Goal: Task Accomplishment & Management: Manage account settings

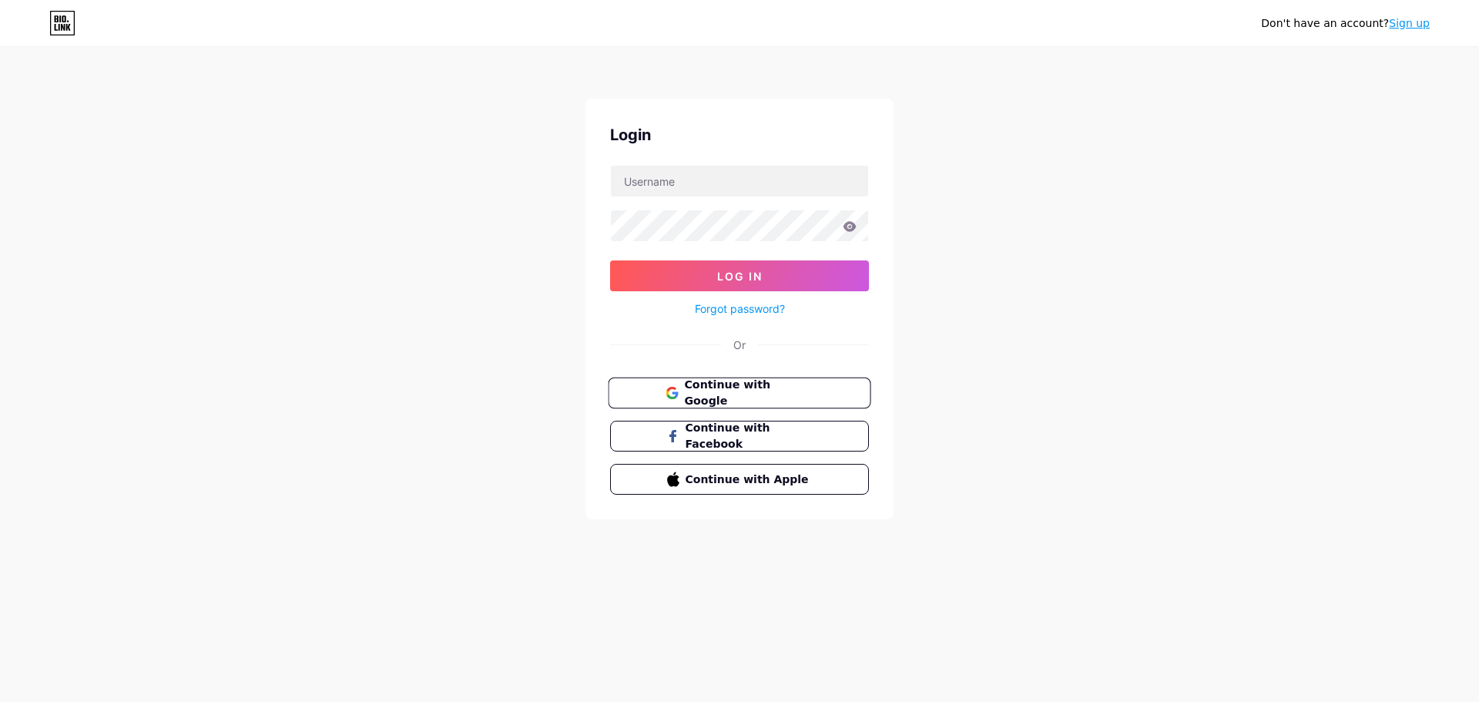
click at [766, 388] on span "Continue with Google" at bounding box center [748, 393] width 129 height 33
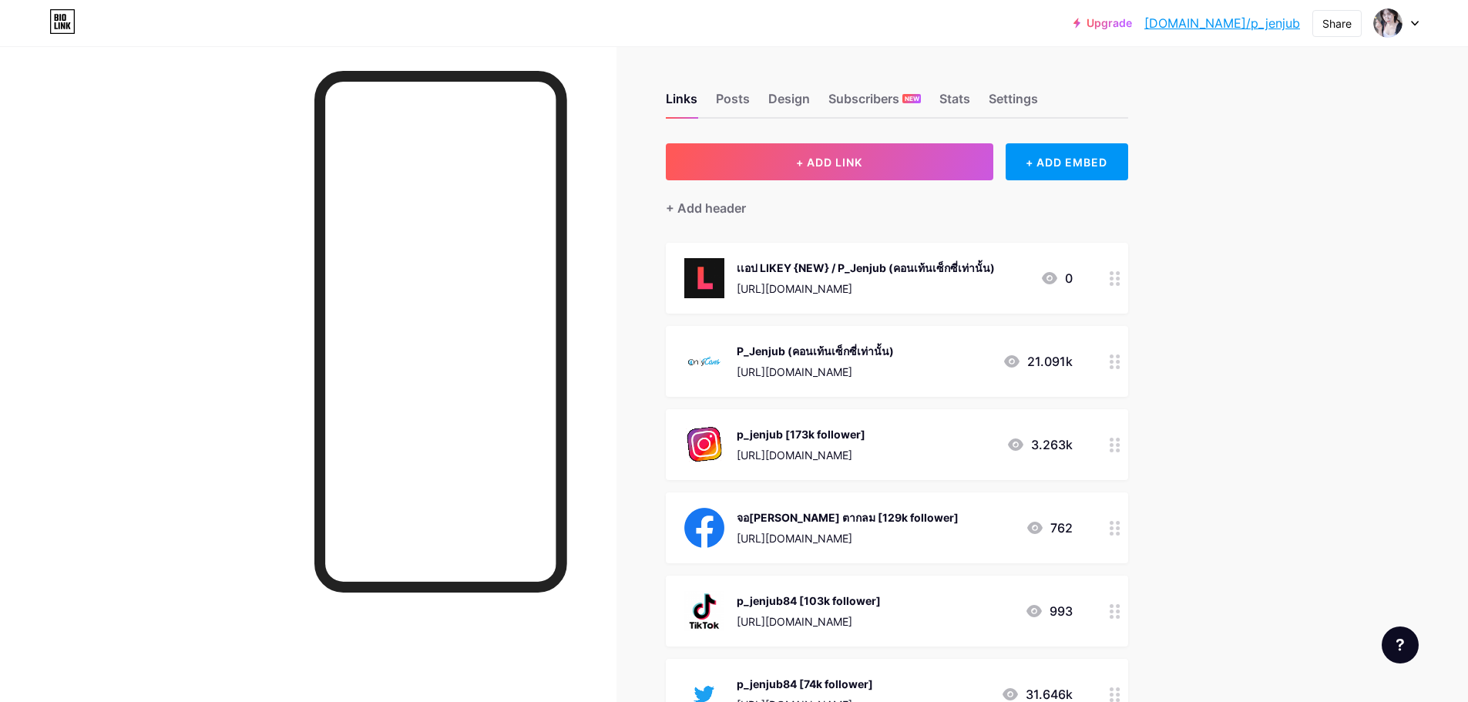
click at [1123, 286] on div at bounding box center [1115, 278] width 26 height 71
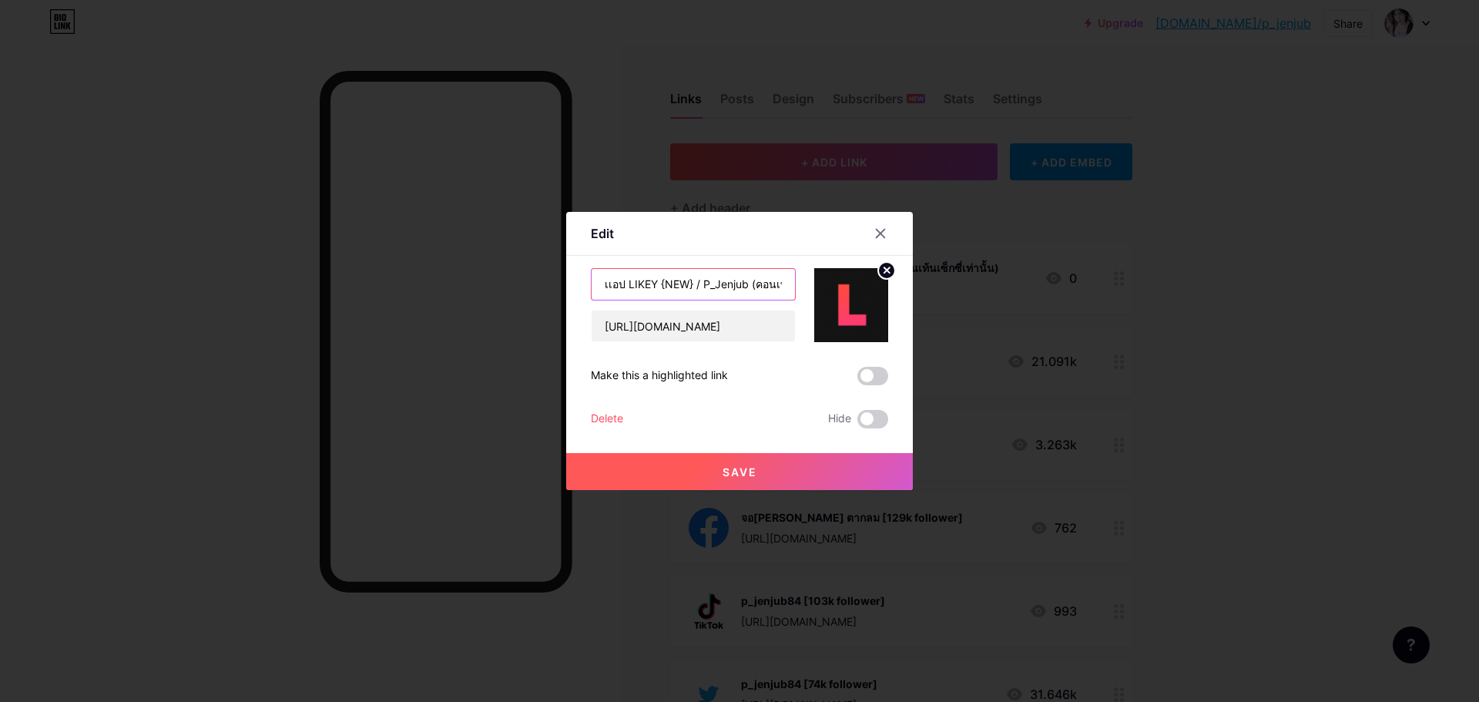
drag, startPoint x: 746, startPoint y: 282, endPoint x: 692, endPoint y: 273, distance: 54.6
click at [692, 273] on input "เเอป LIKEY {NEW} / P_Jenjub (คอนเท้นเซ็กซี่เท่านั้น)" at bounding box center [693, 284] width 203 height 31
type input "เเอป LIKEY {NEW}(คอนเท้นเซ็กซี่เท่านั้น)"
click at [809, 481] on button "Save" at bounding box center [739, 471] width 347 height 37
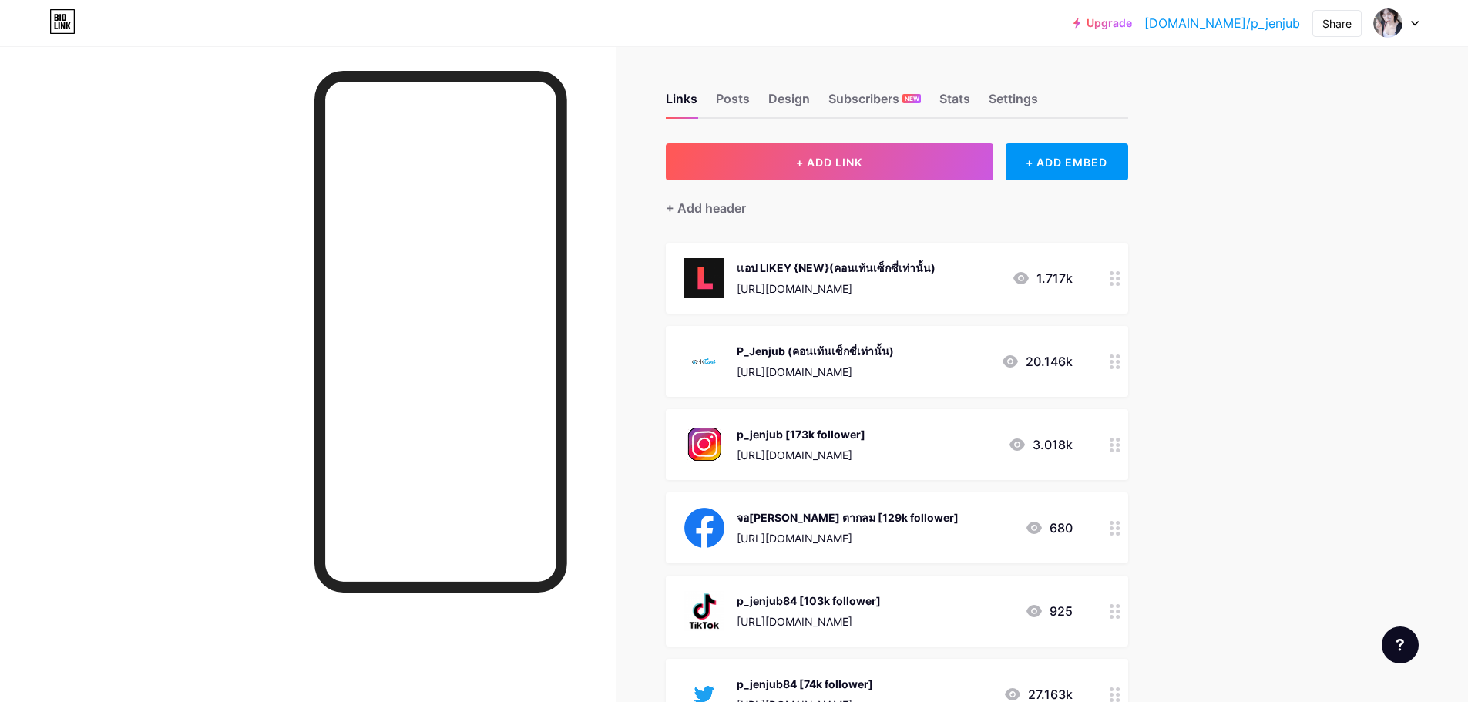
click at [848, 209] on div "+ Add header" at bounding box center [897, 199] width 462 height 38
click at [866, 169] on button "+ ADD LINK" at bounding box center [829, 161] width 327 height 37
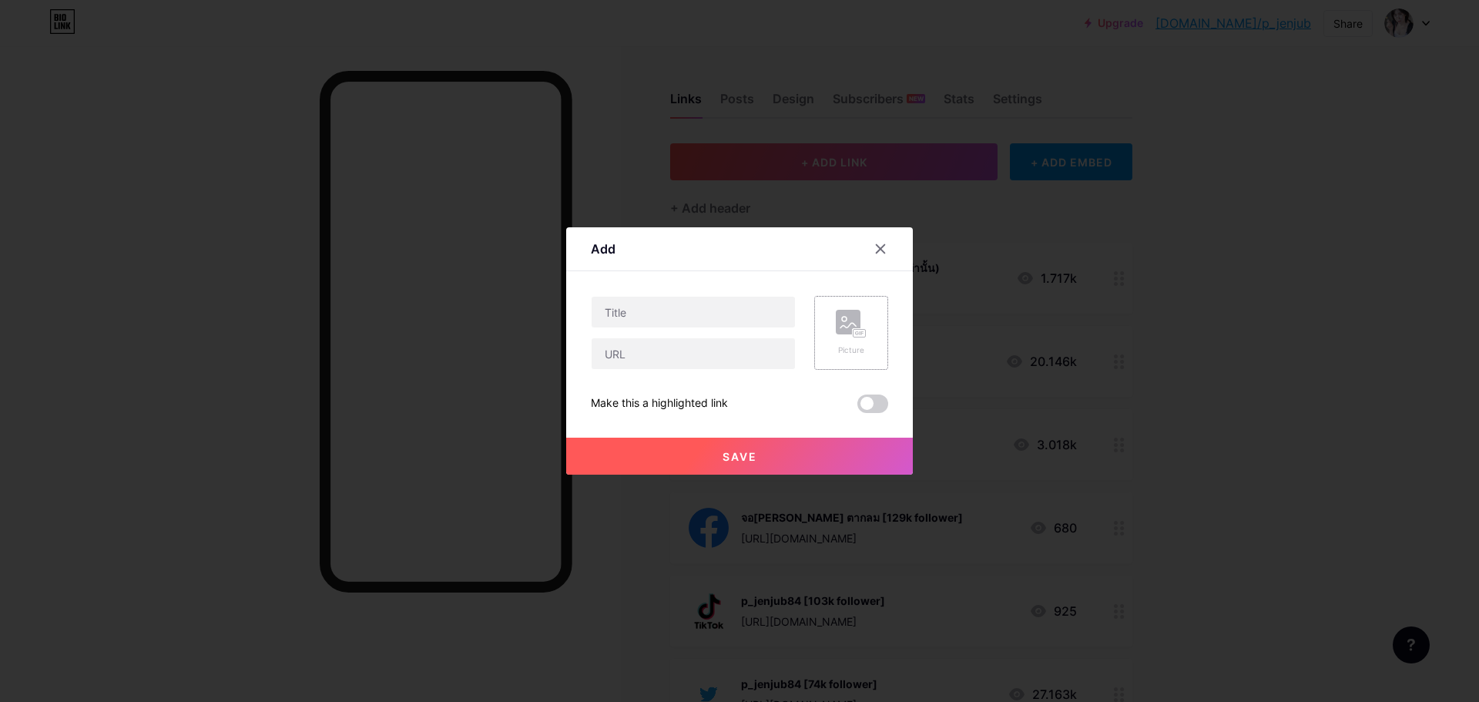
click at [851, 342] on div "Picture" at bounding box center [851, 333] width 31 height 46
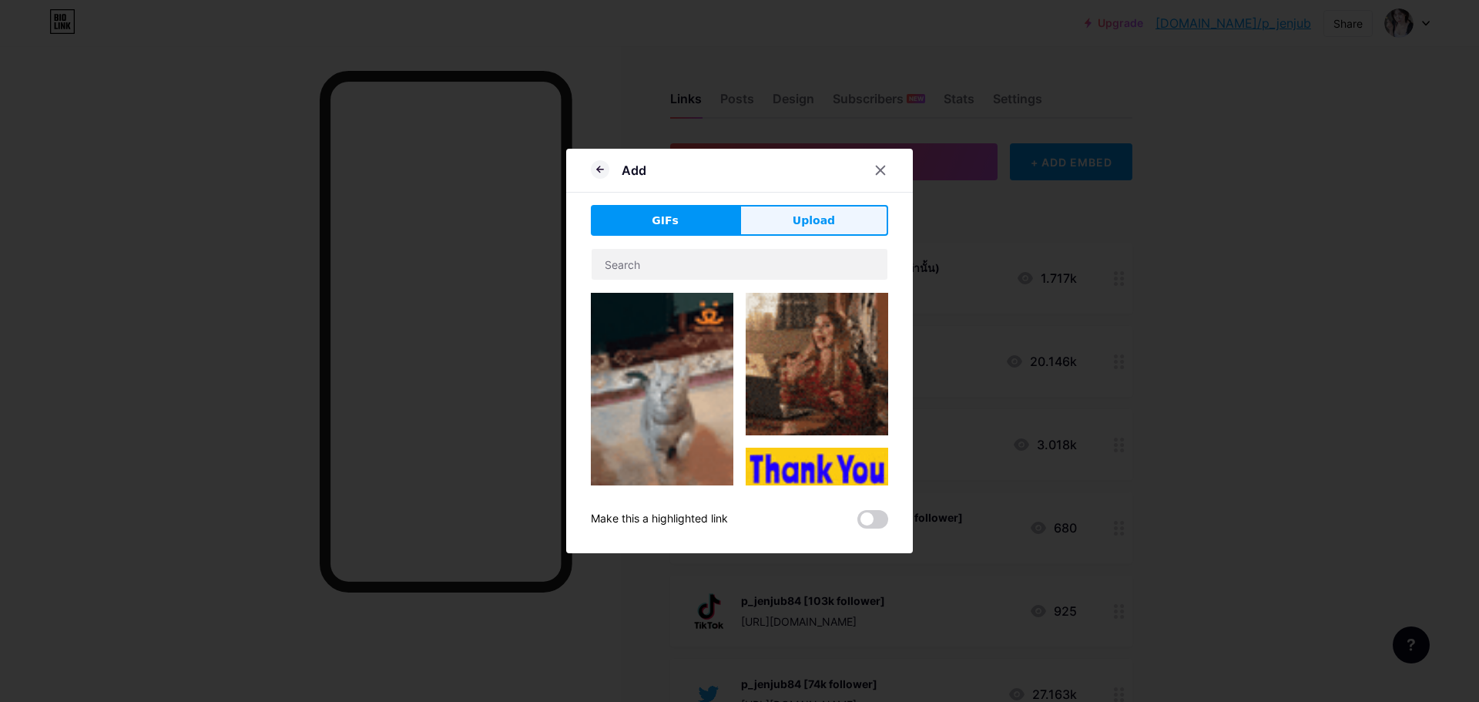
click at [770, 219] on button "Upload" at bounding box center [814, 220] width 149 height 31
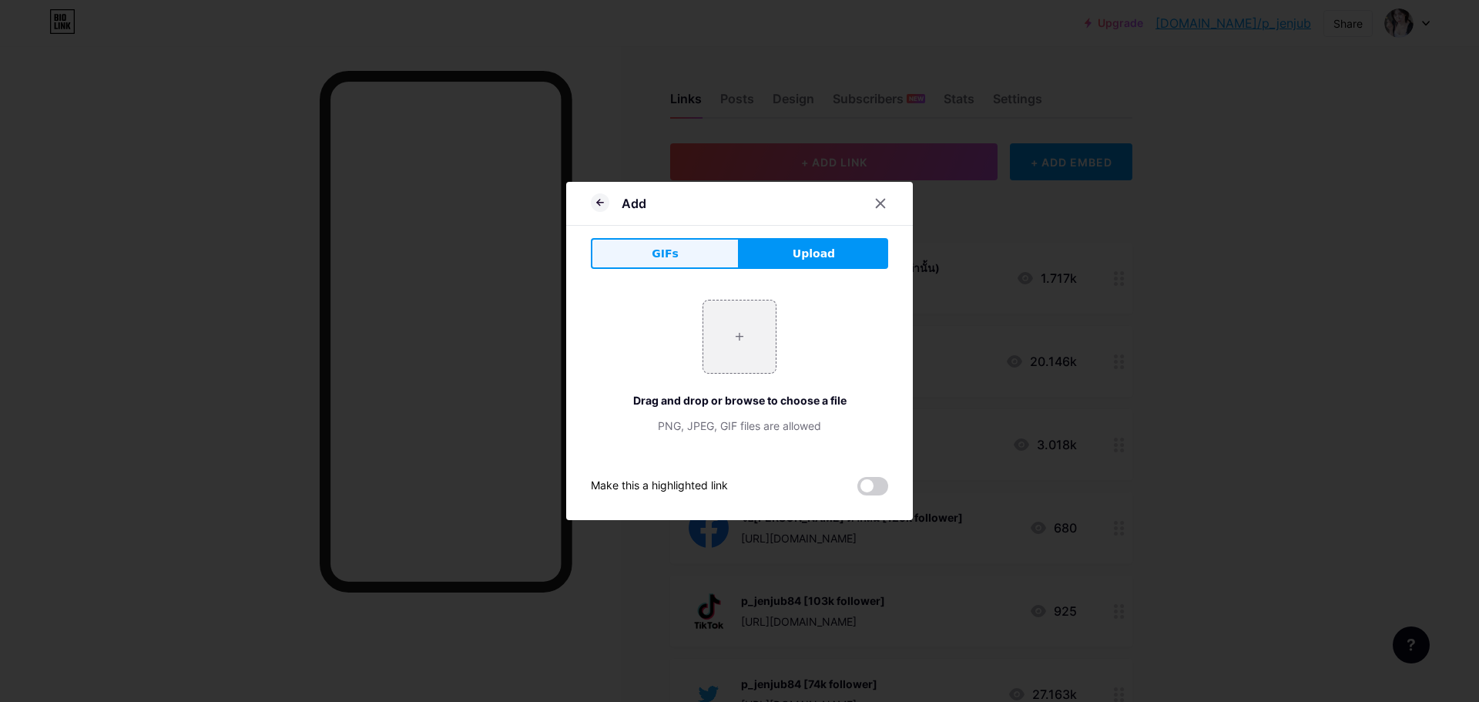
click at [671, 250] on button "GIFs" at bounding box center [665, 253] width 149 height 31
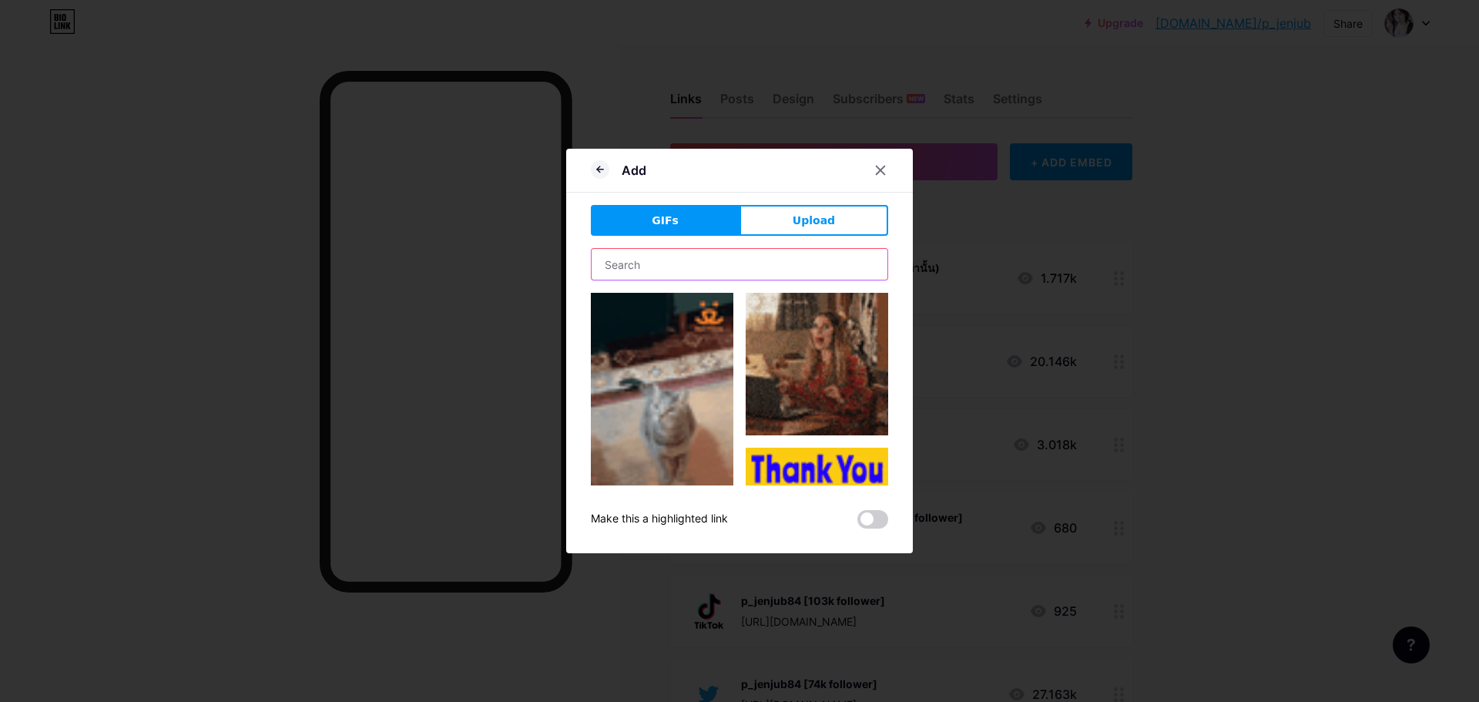
click at [749, 275] on input "text" at bounding box center [740, 264] width 296 height 31
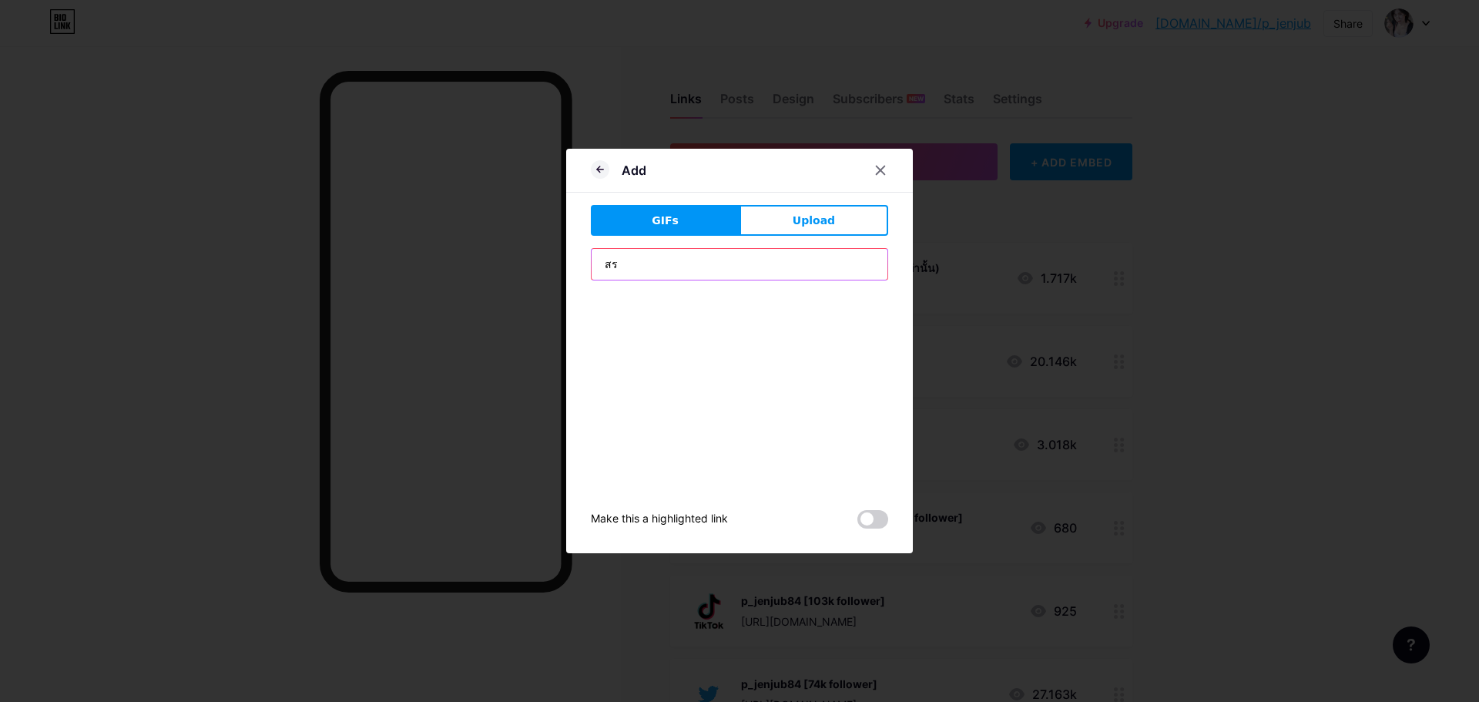
type input "ส"
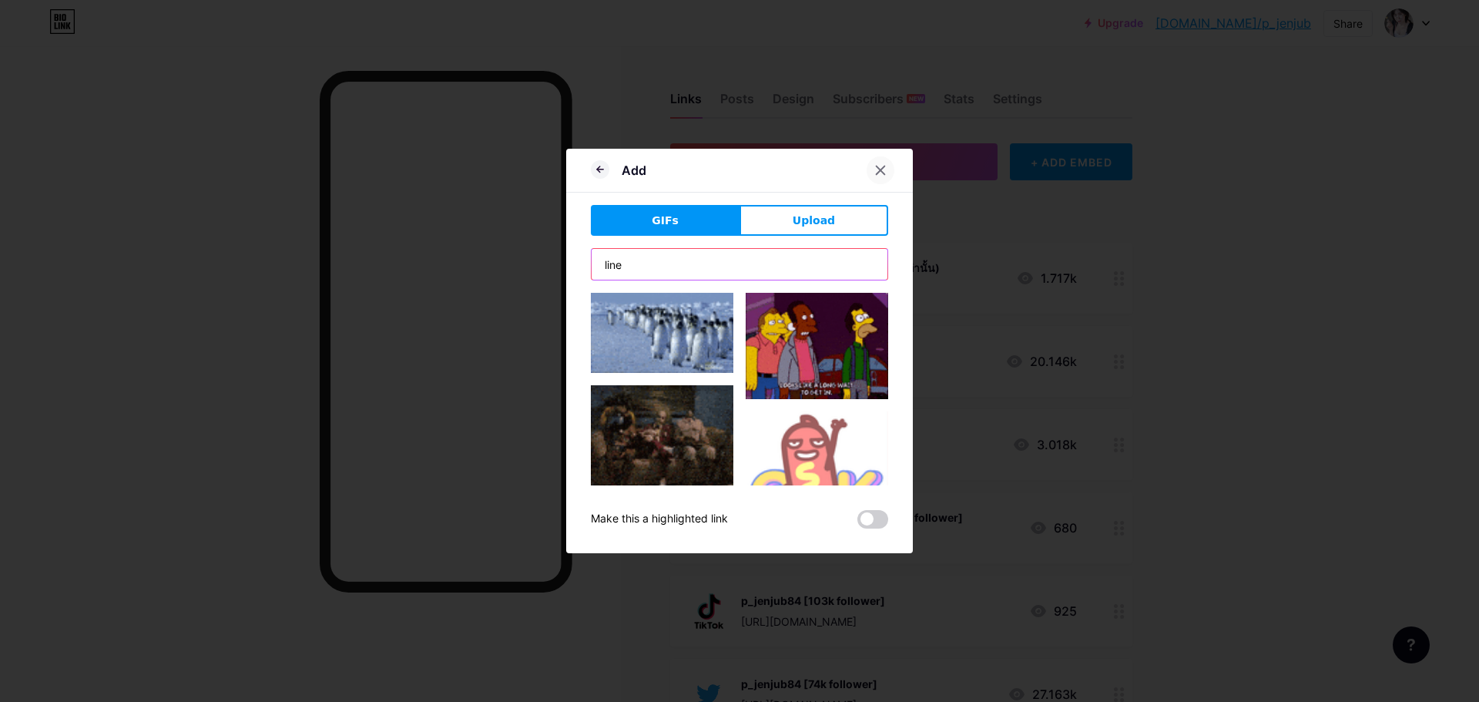
type input "line"
click at [884, 170] on div at bounding box center [881, 170] width 28 height 28
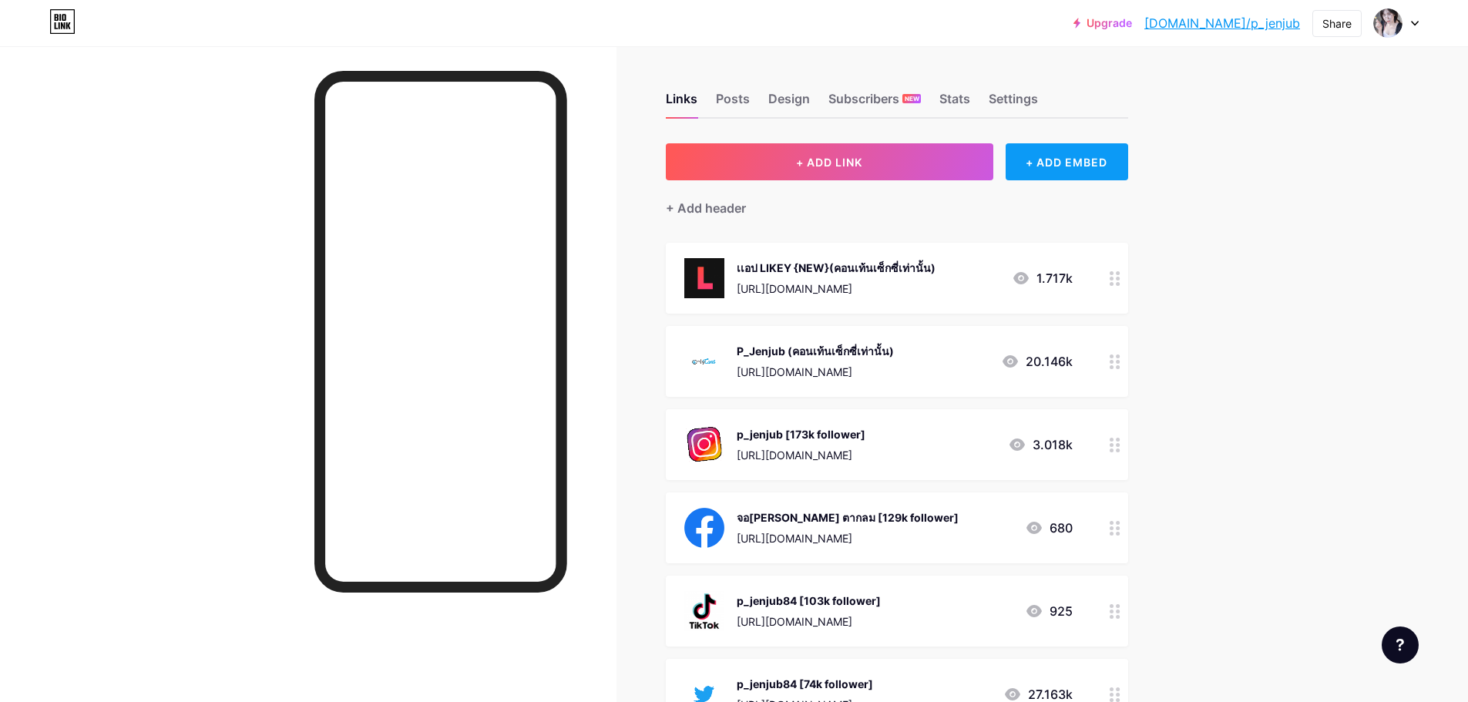
click at [1072, 150] on div "+ ADD EMBED" at bounding box center [1066, 161] width 122 height 37
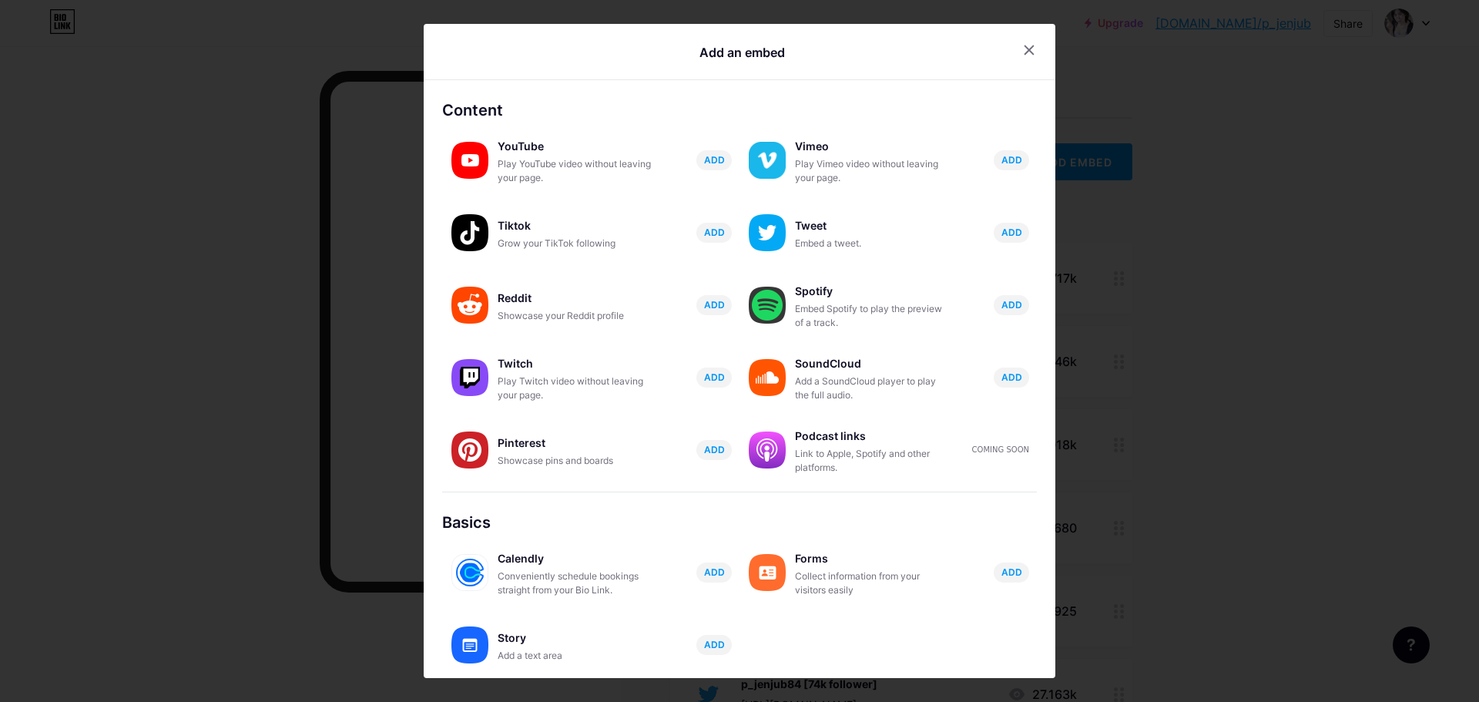
click at [1190, 163] on div at bounding box center [739, 351] width 1479 height 702
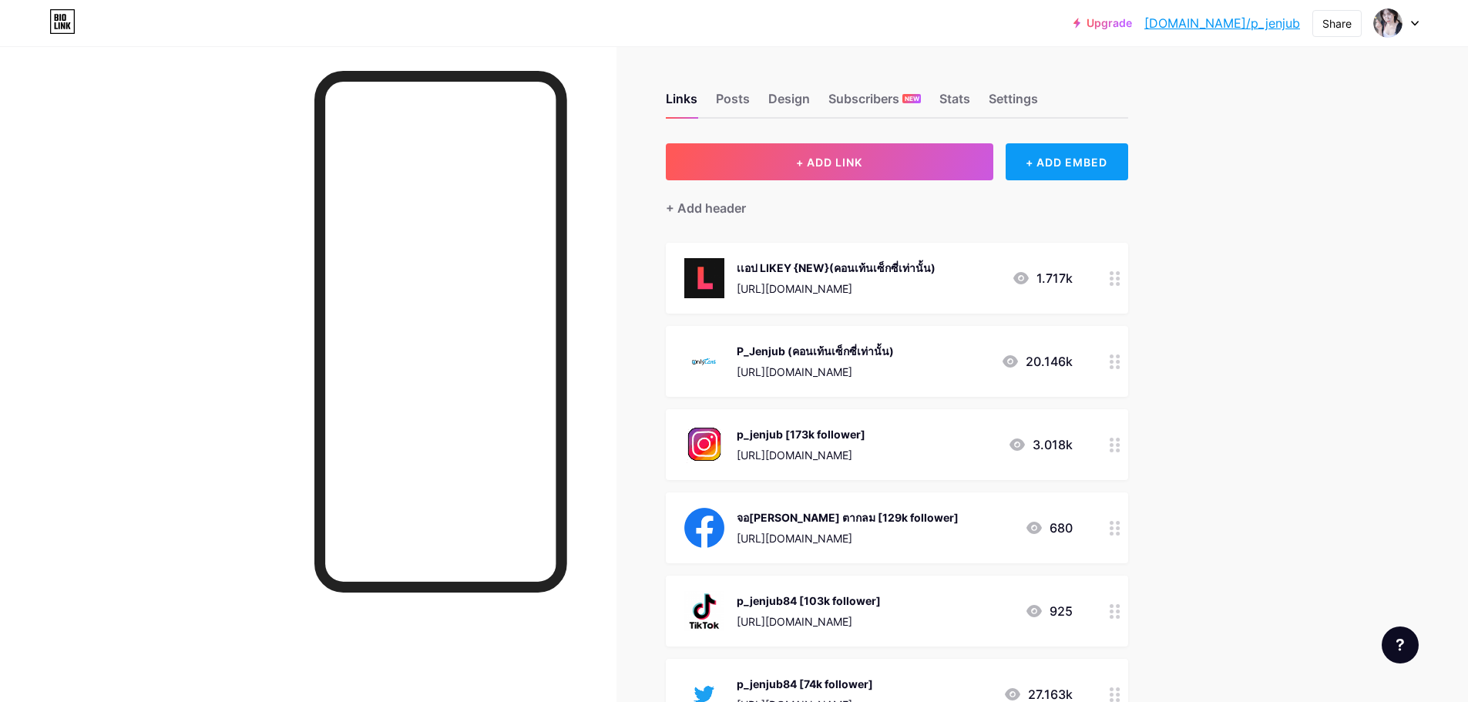
click at [1050, 171] on div "+ ADD EMBED" at bounding box center [1066, 161] width 122 height 37
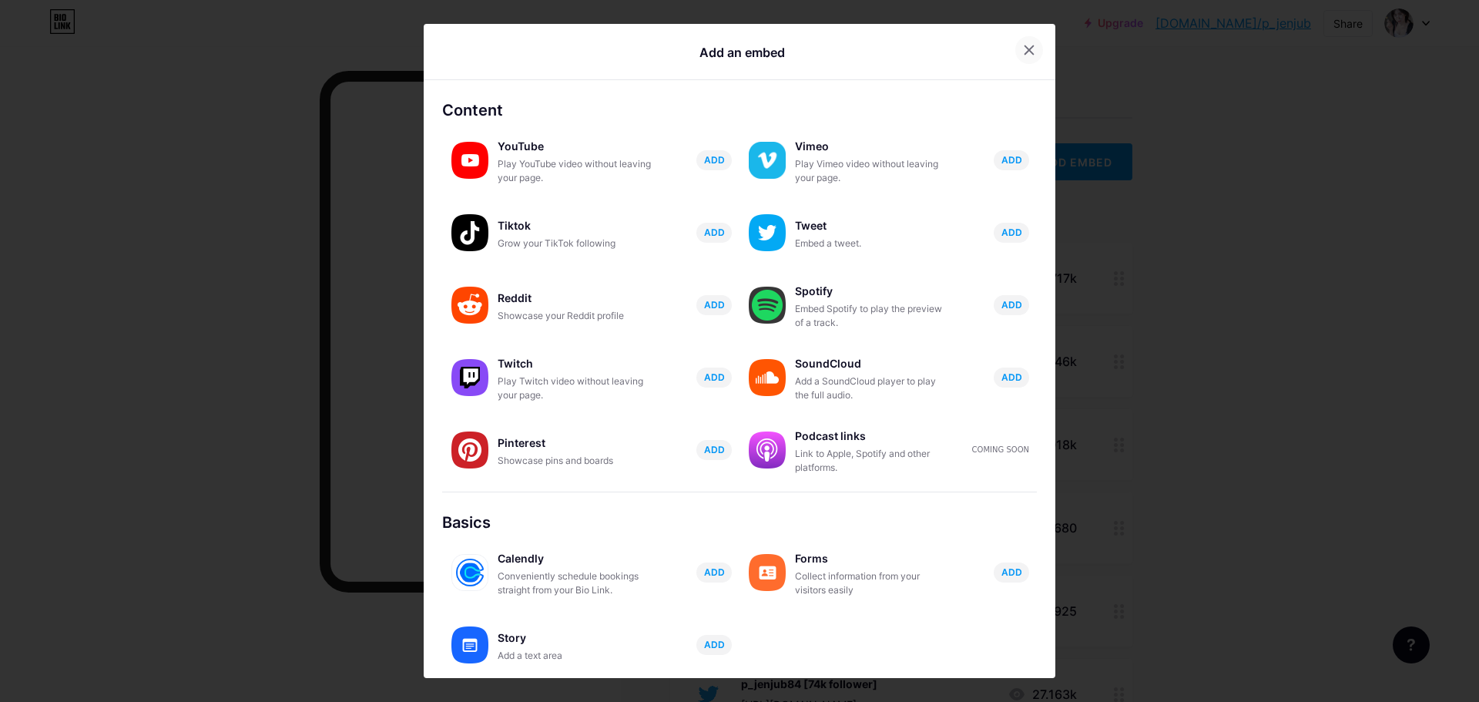
click at [1025, 47] on icon at bounding box center [1029, 50] width 12 height 12
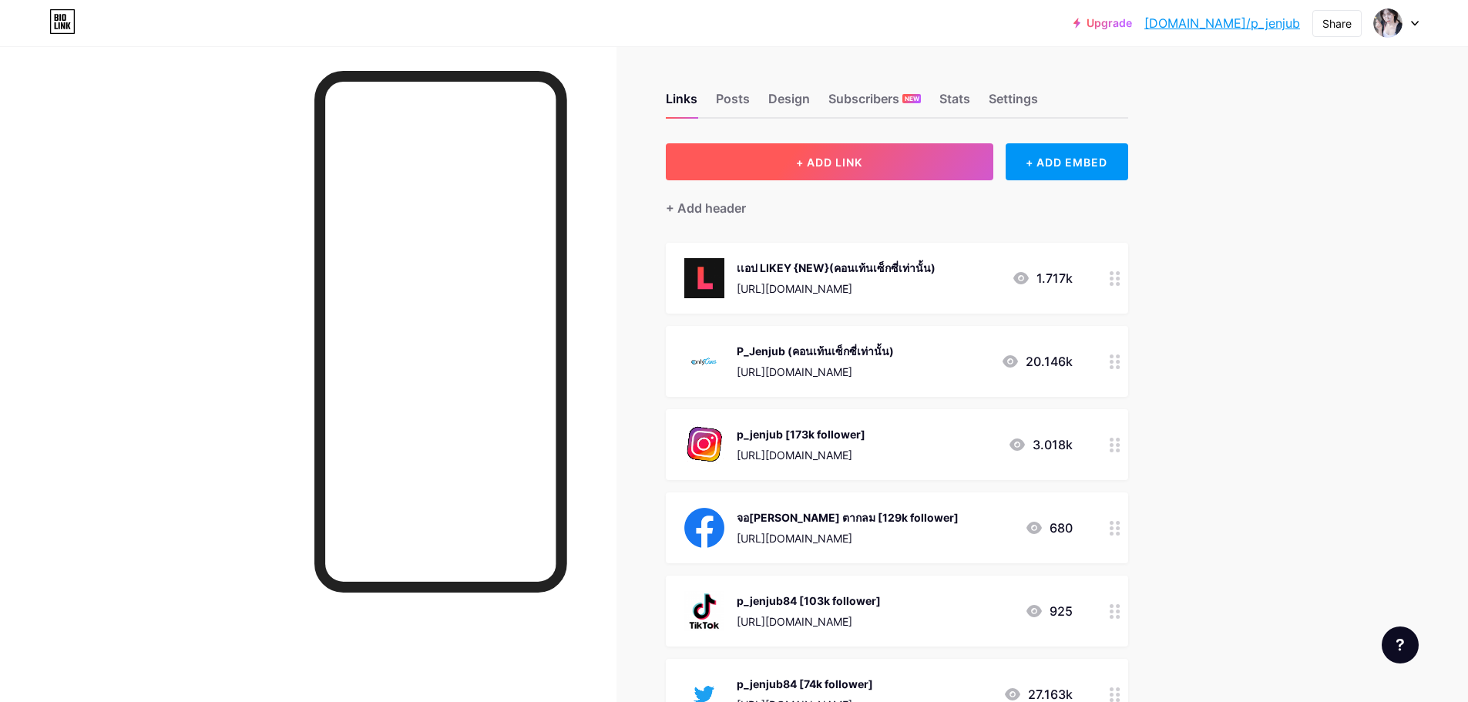
click at [902, 157] on button "+ ADD LINK" at bounding box center [829, 161] width 327 height 37
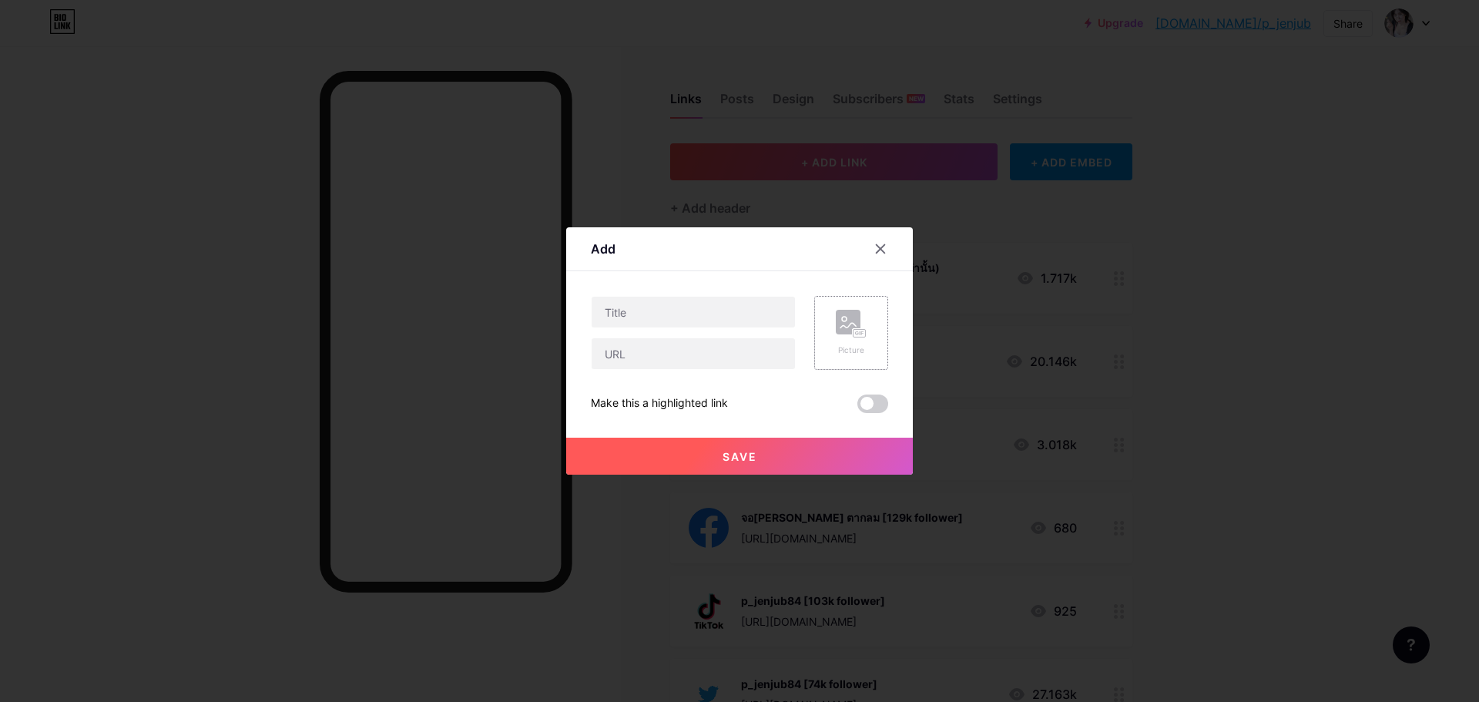
click at [854, 334] on rect at bounding box center [860, 334] width 12 height 8
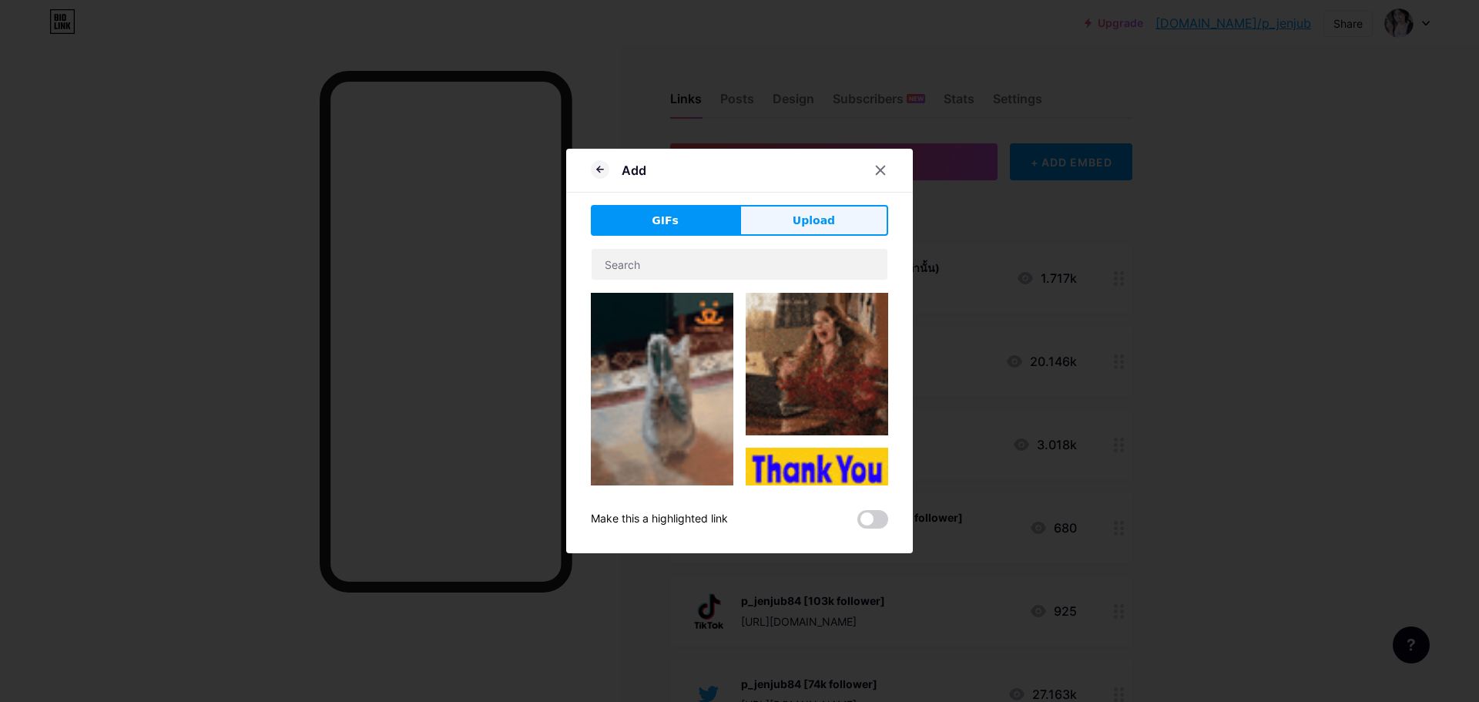
click at [808, 207] on button "Upload" at bounding box center [814, 220] width 149 height 31
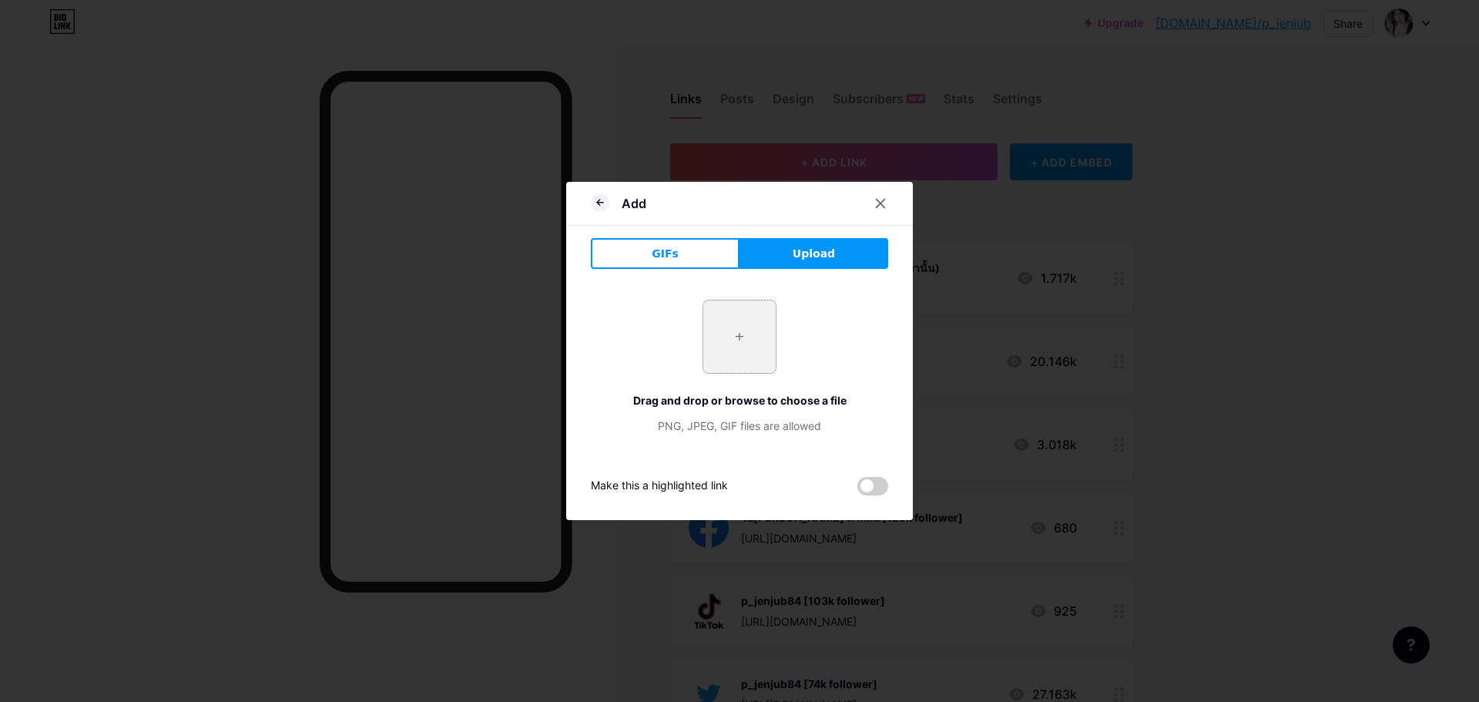
click at [732, 331] on input "file" at bounding box center [739, 336] width 72 height 72
type input "C:\fakepath\1200x630wa.png"
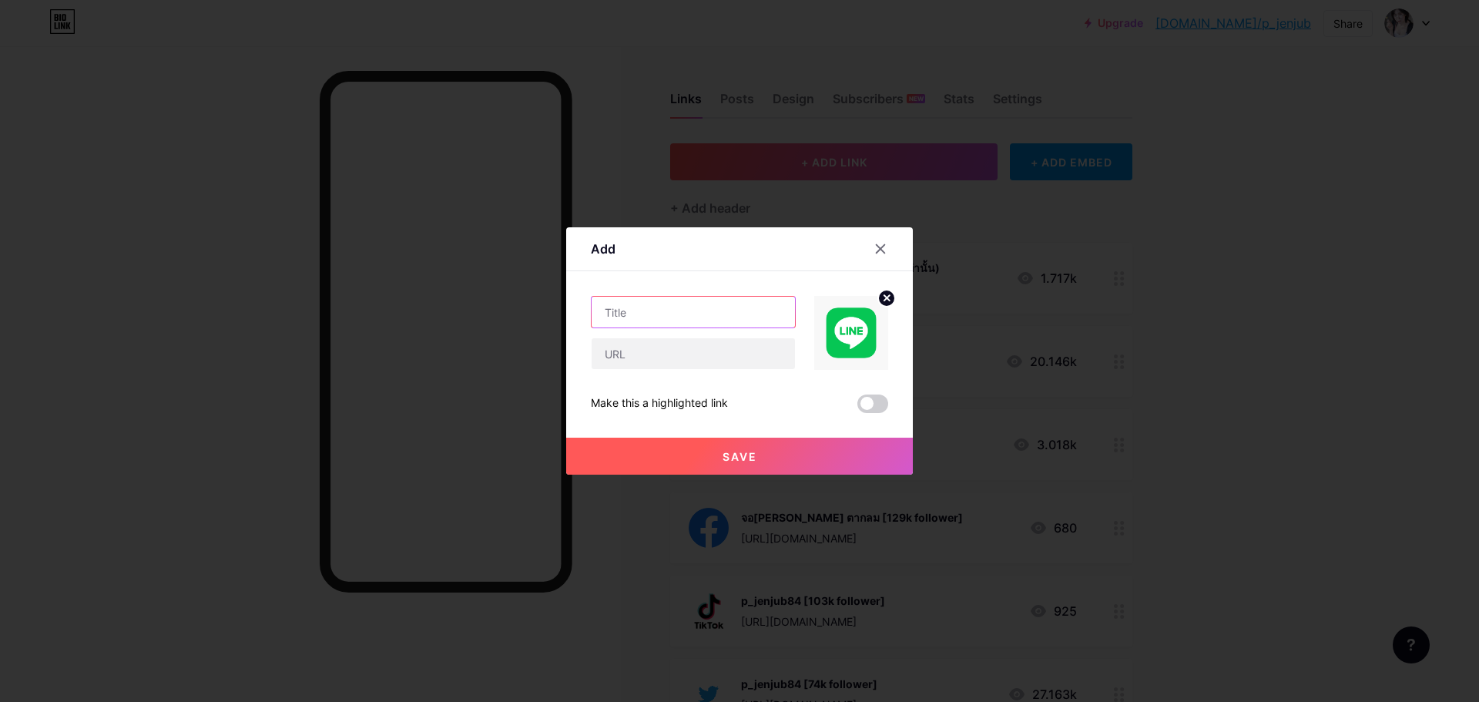
click at [691, 308] on input "text" at bounding box center [693, 312] width 203 height 31
click at [682, 295] on div "Content YouTube Play YouTube video without leaving your page. ADD Vimeo Play Vi…" at bounding box center [739, 342] width 297 height 142
click at [683, 303] on input "Line o" at bounding box center [693, 312] width 203 height 31
paste input "official"
type input "Line official"
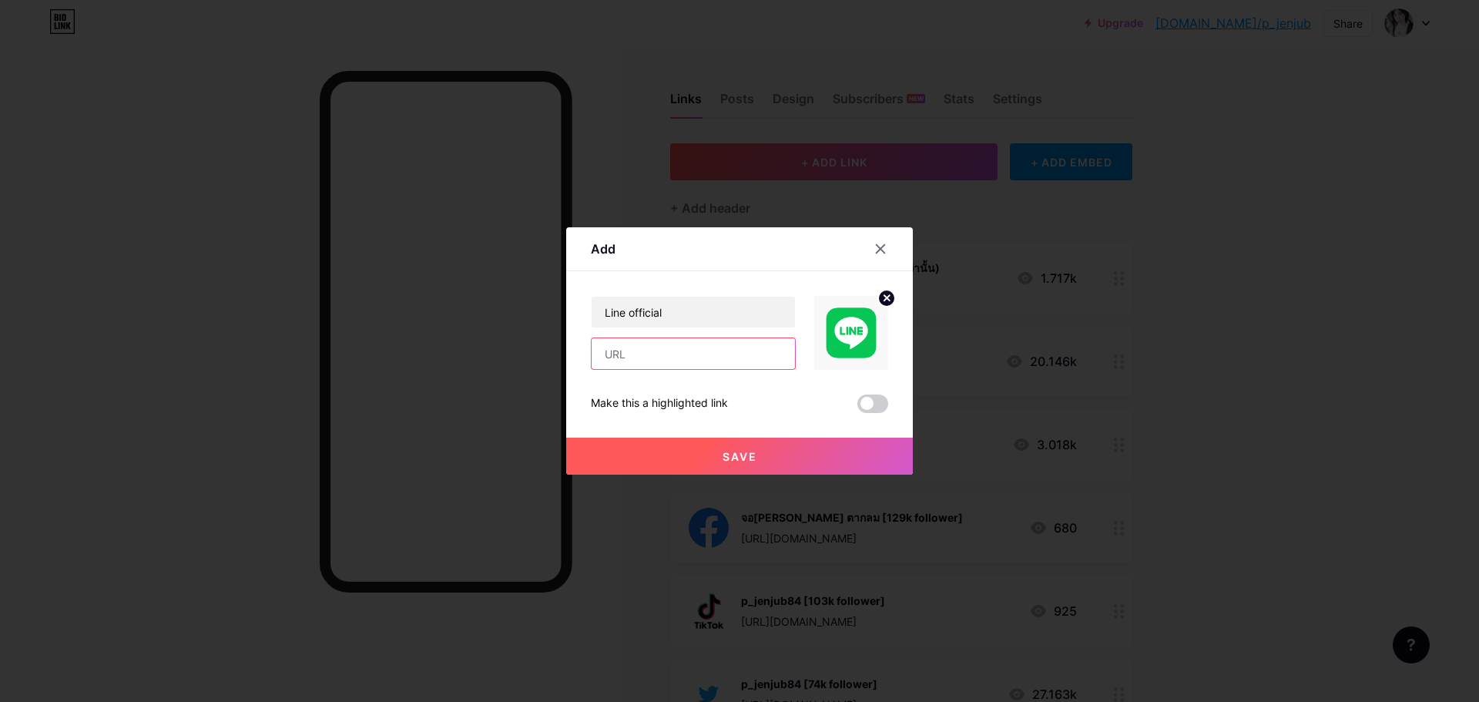
click at [656, 347] on input "text" at bounding box center [693, 353] width 203 height 31
paste input "[URL][DOMAIN_NAME]"
type input "[URL][DOMAIN_NAME]"
click at [705, 309] on input "Line official" at bounding box center [693, 312] width 203 height 31
type input "Line official (สั่งซื้อสินค้าในนี้)"
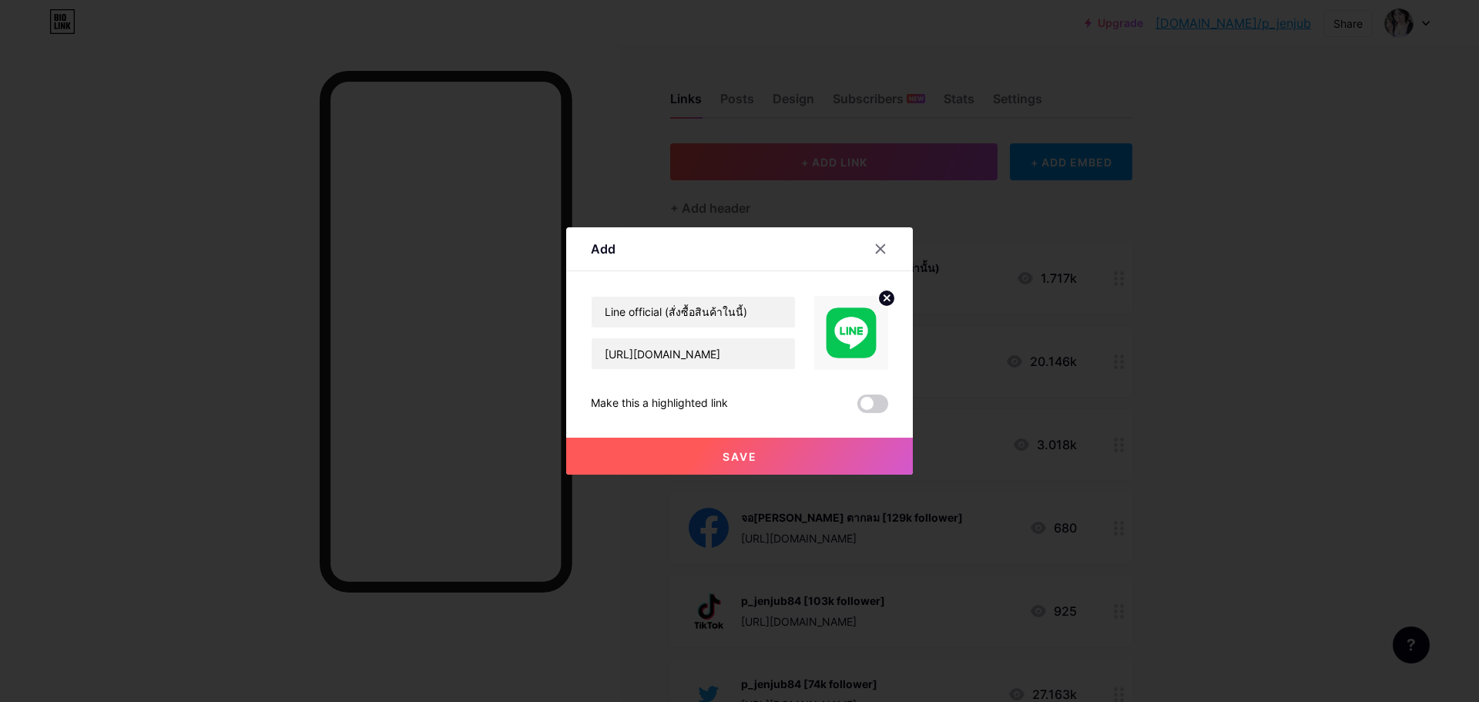
click at [765, 462] on button "Save" at bounding box center [739, 456] width 347 height 37
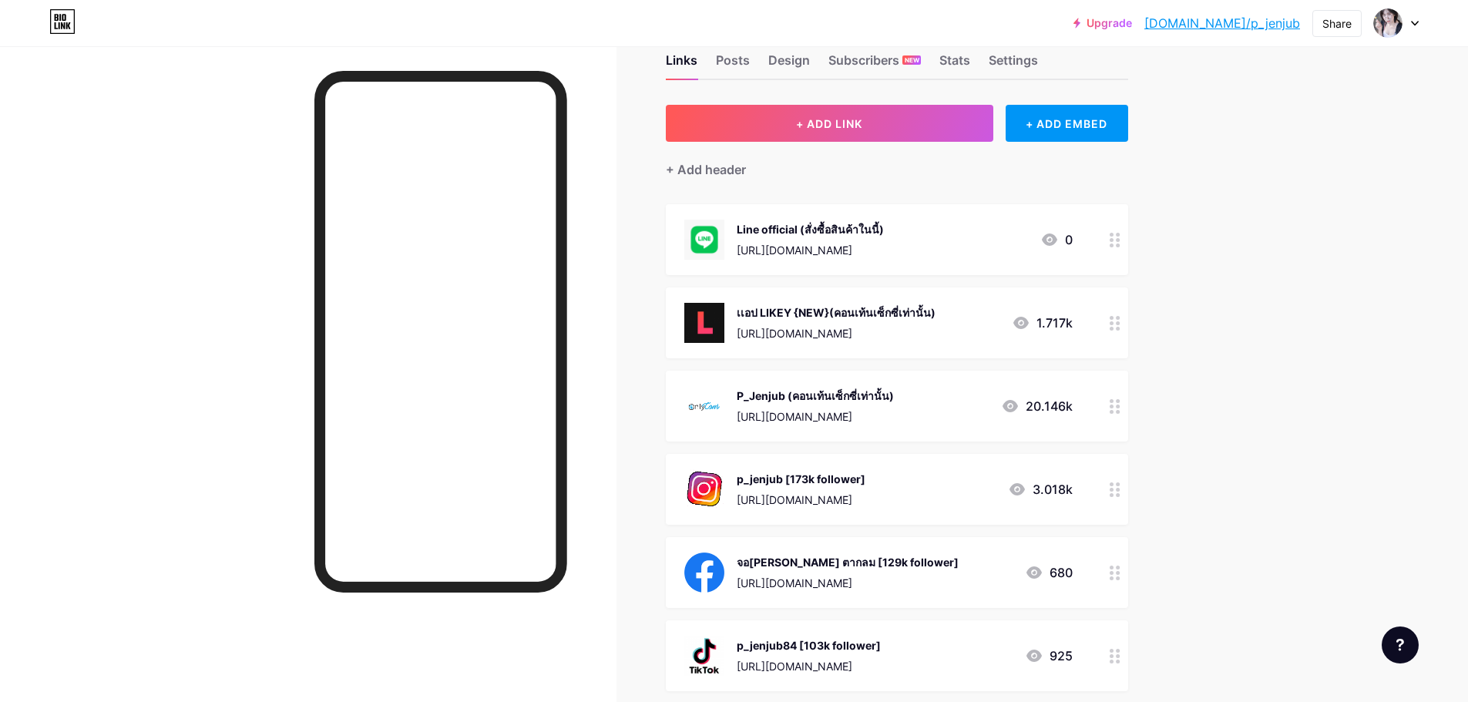
scroll to position [77, 0]
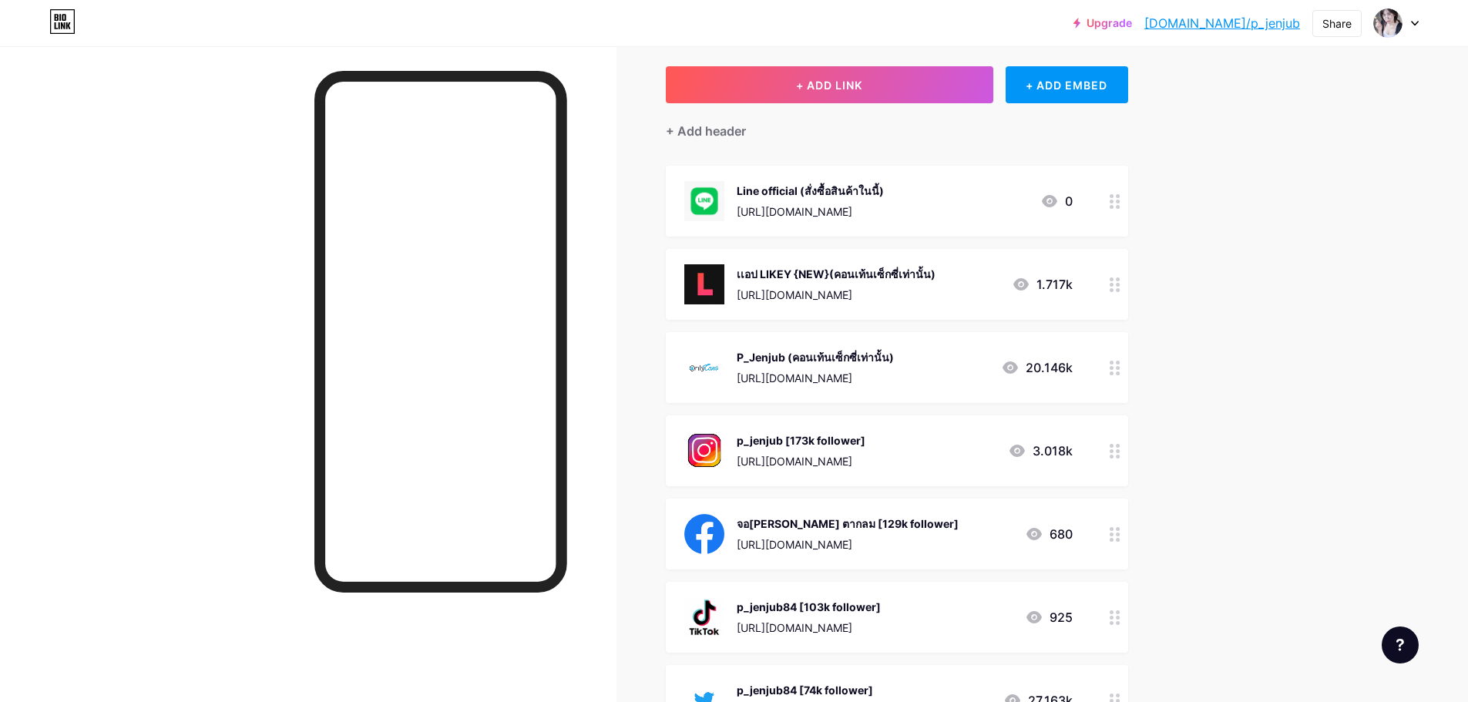
click at [865, 441] on div "p_jenjub [173k follower]" at bounding box center [801, 440] width 129 height 16
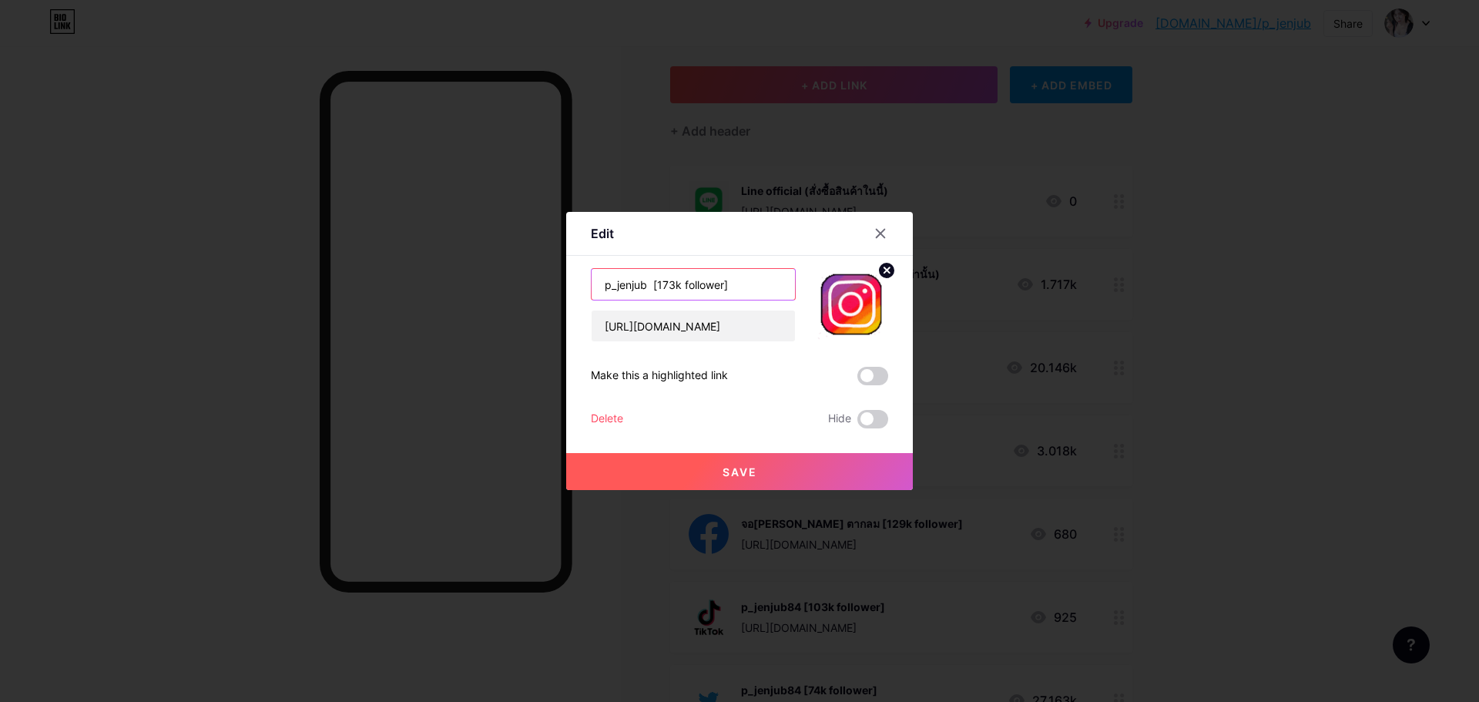
click at [669, 281] on input "p_jenjub [173k follower]" at bounding box center [693, 284] width 203 height 31
type input "p_jenjub [184k follower]"
click at [777, 480] on button "Save" at bounding box center [739, 471] width 347 height 37
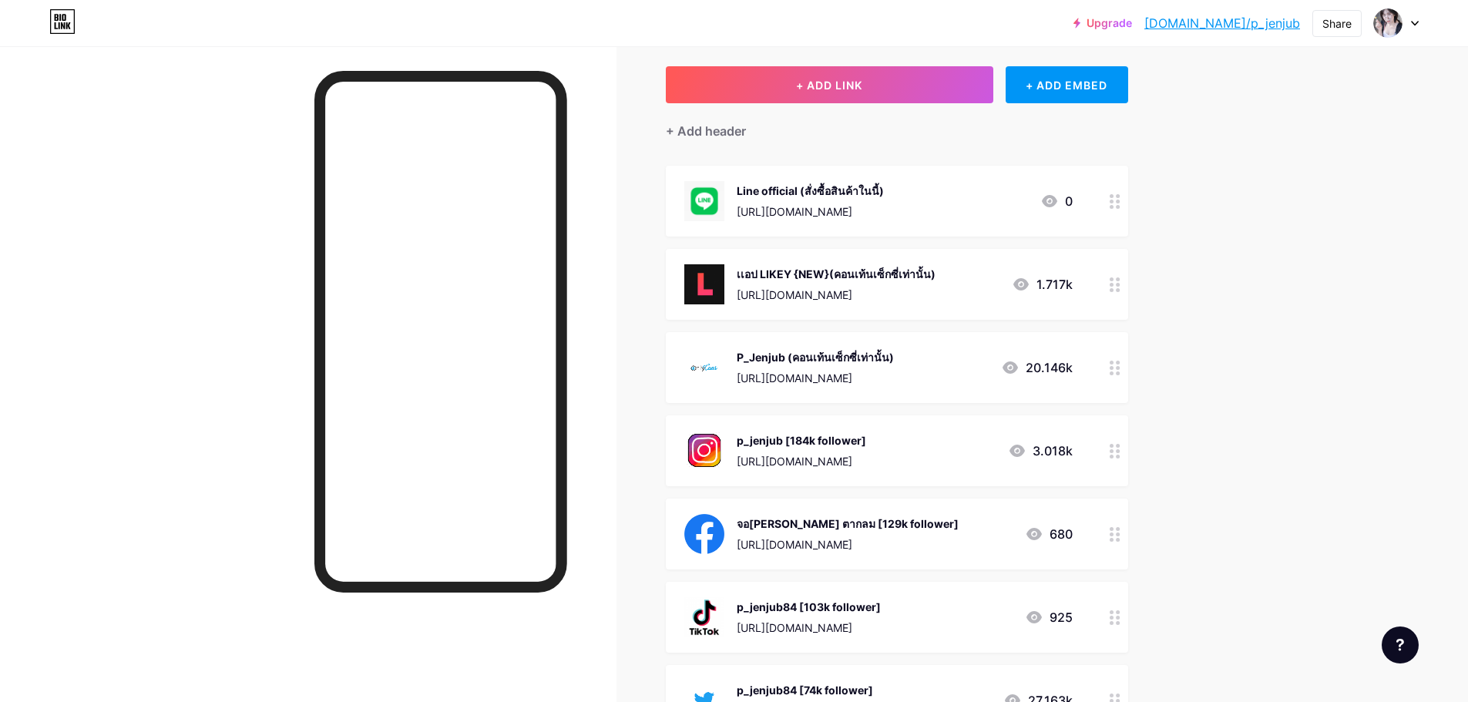
drag, startPoint x: 939, startPoint y: 196, endPoint x: 931, endPoint y: 277, distance: 81.3
click at [931, 289] on span "Line official (สั่งซื้อสินค้าในนี้) [URL][DOMAIN_NAME] 0 เเอป LIKEY {NEW}(คอนเท…" at bounding box center [897, 534] width 462 height 737
click at [1186, 138] on div "Links Posts Design Subscribers NEW Stats Settings + ADD LINK + ADD EMBED + Add …" at bounding box center [596, 525] width 1193 height 1112
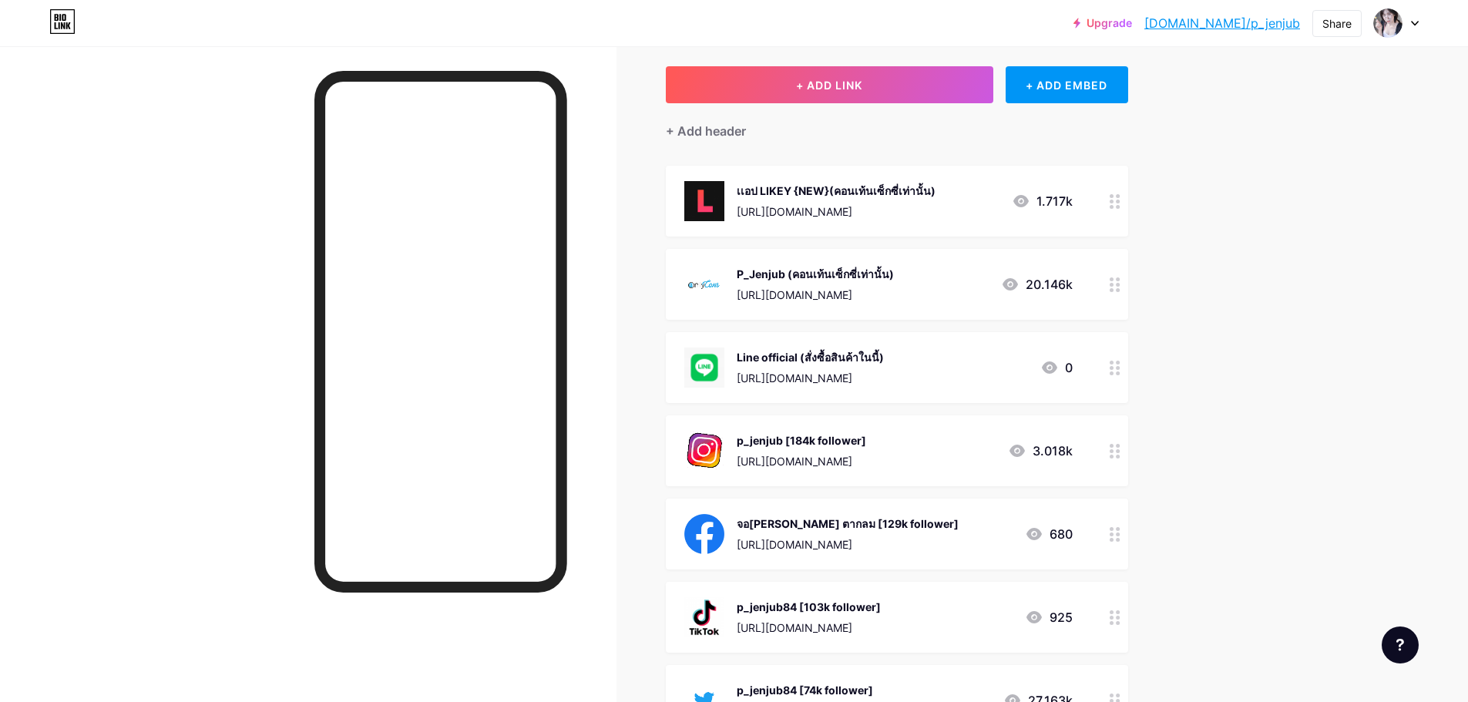
click at [1251, 330] on div "Upgrade [DOMAIN_NAME]/p_jenj... [DOMAIN_NAME]/p_jenjub Share Switch accounts PI…" at bounding box center [734, 502] width 1468 height 1159
click at [1222, 286] on div "Upgrade [DOMAIN_NAME]/p_jenj... [DOMAIN_NAME]/p_jenjub Share Switch accounts PI…" at bounding box center [734, 502] width 1468 height 1159
click at [941, 518] on div "จอ[PERSON_NAME] ตากลม [129k follower]" at bounding box center [848, 523] width 222 height 16
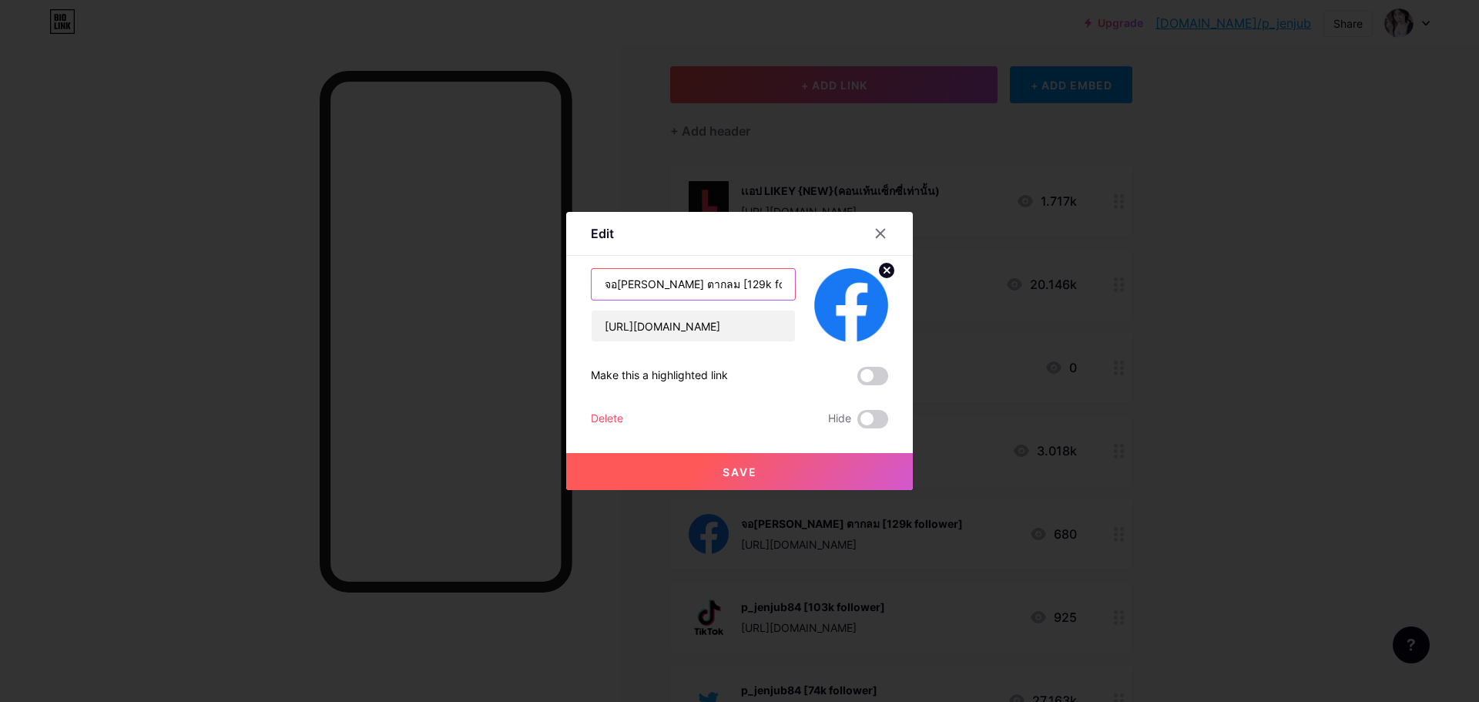
click at [684, 278] on input "จอ[PERSON_NAME] ตากลม [129k follower]" at bounding box center [693, 284] width 203 height 31
type input "จอ[PERSON_NAME] ตากลม [161k follower]"
click at [734, 477] on span "Save" at bounding box center [740, 471] width 35 height 13
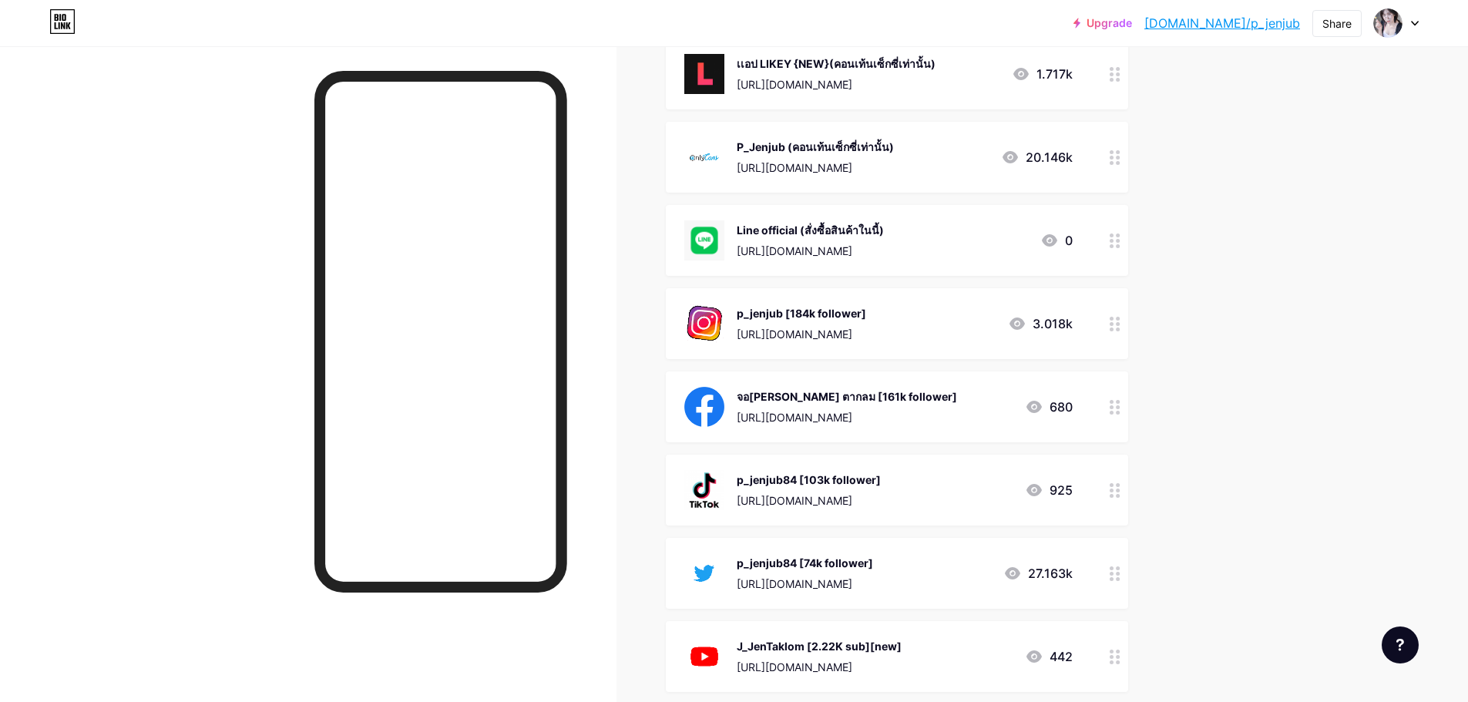
scroll to position [231, 0]
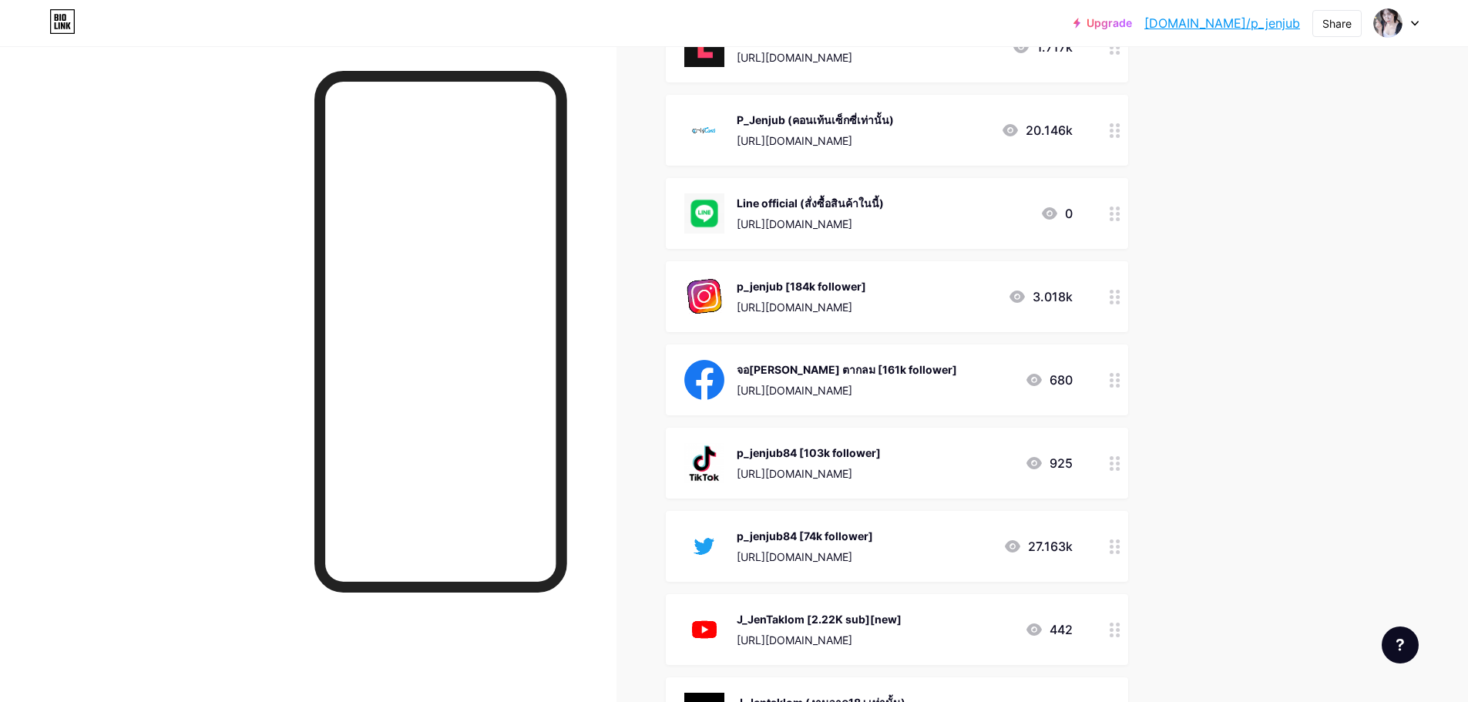
click at [933, 533] on div "p_jenjub84 [74k follower] [URL][DOMAIN_NAME] 27.163k" at bounding box center [878, 546] width 388 height 40
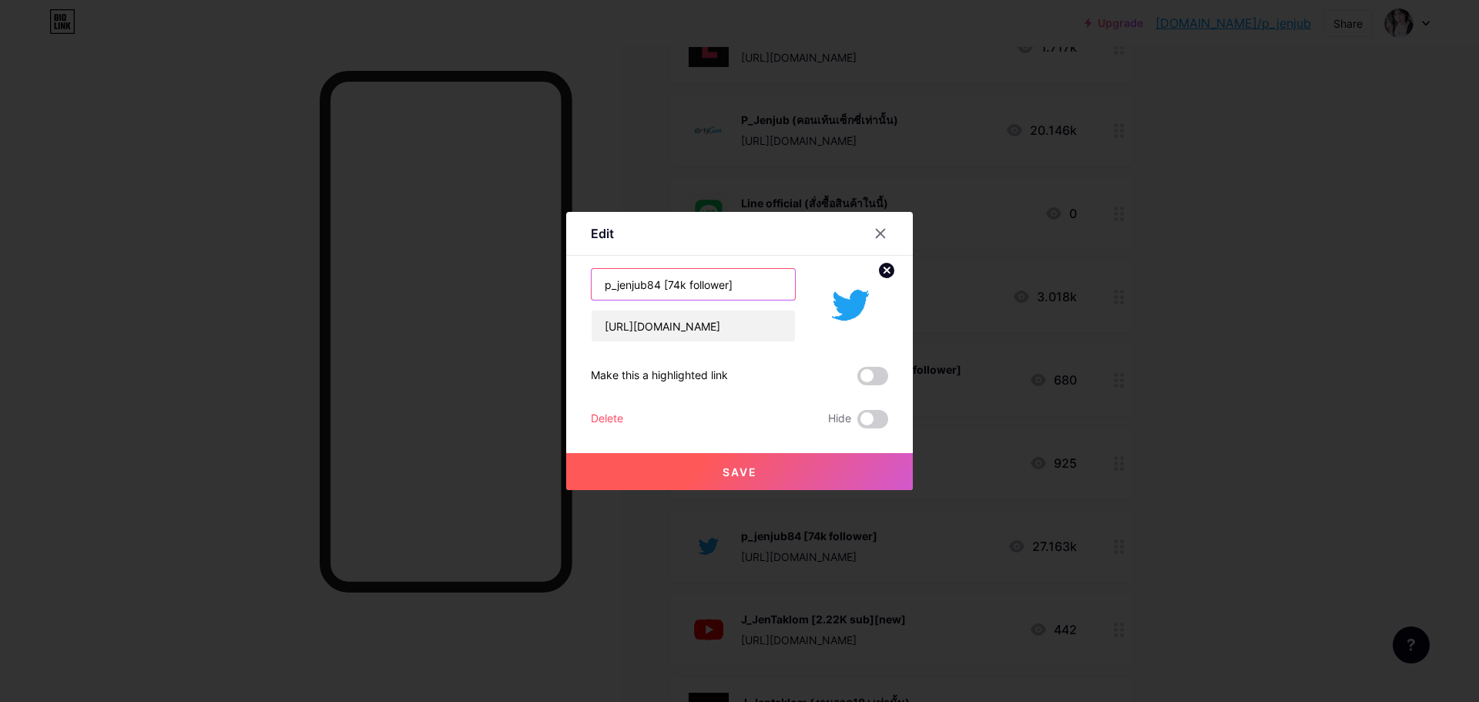
click at [674, 277] on input "p_jenjub84 [74k follower]" at bounding box center [693, 284] width 203 height 31
type input "p_jenjub84 [78k follower]"
click at [807, 465] on button "Save" at bounding box center [739, 471] width 347 height 37
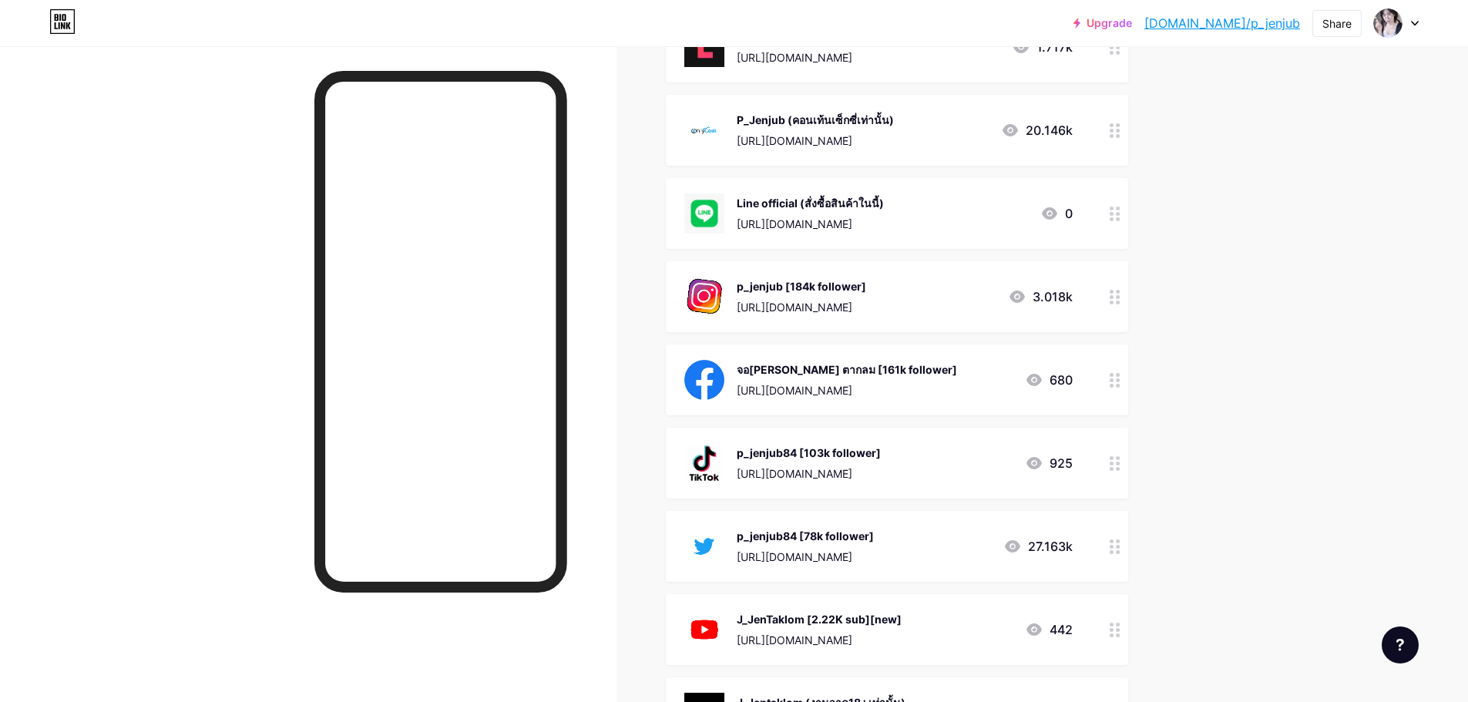
click at [881, 455] on div "p_jenjub84 [103k follower]" at bounding box center [809, 453] width 144 height 16
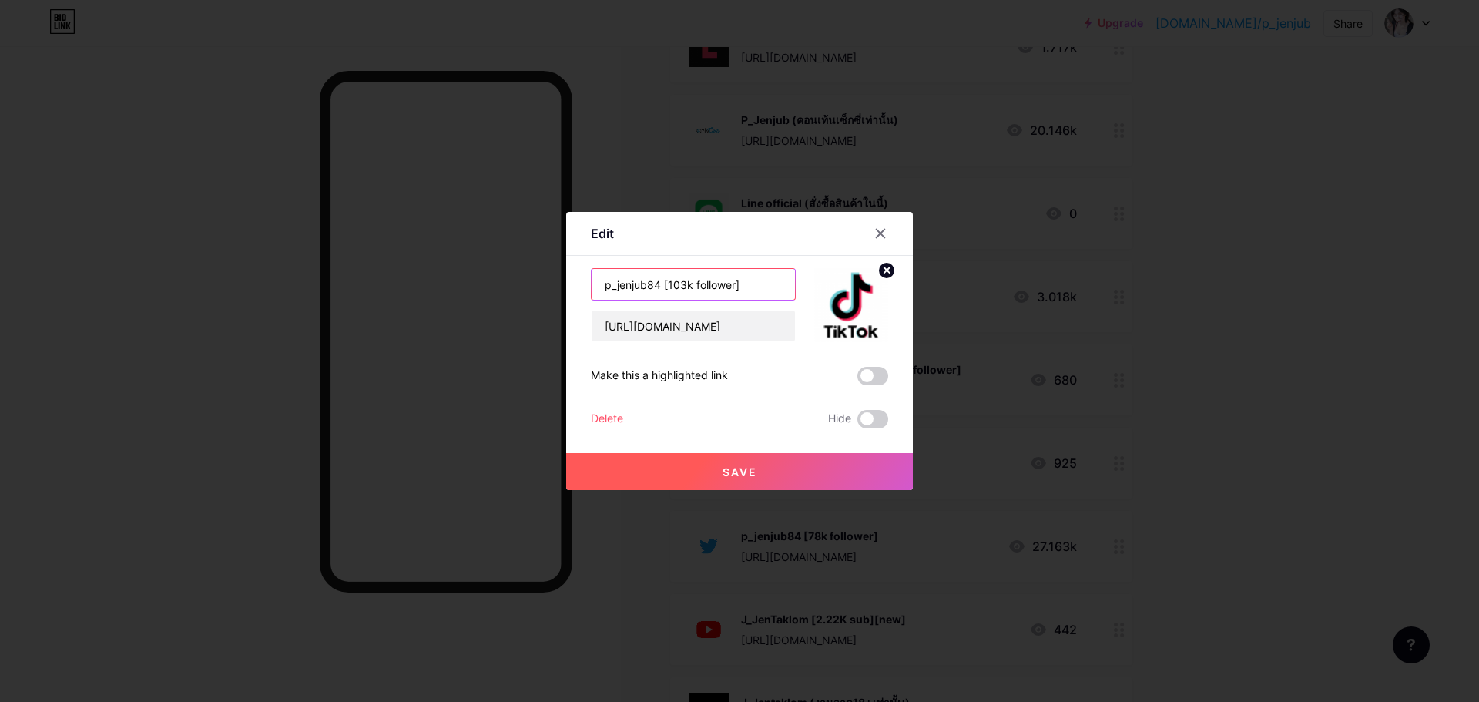
click at [680, 280] on input "p_jenjub84 [103k follower]" at bounding box center [693, 284] width 203 height 31
type input "p_jenjub84 [119k follower]"
click at [781, 471] on button "Save" at bounding box center [739, 471] width 347 height 37
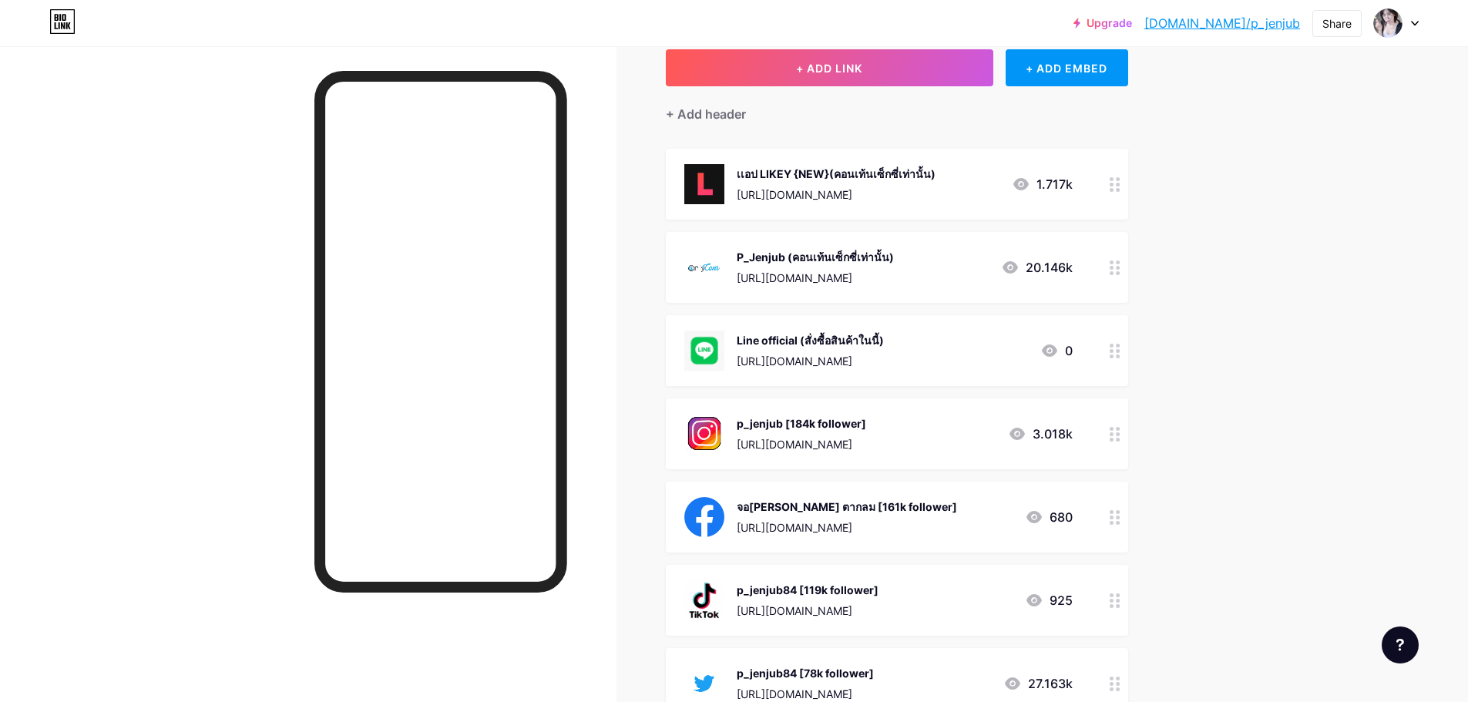
scroll to position [0, 0]
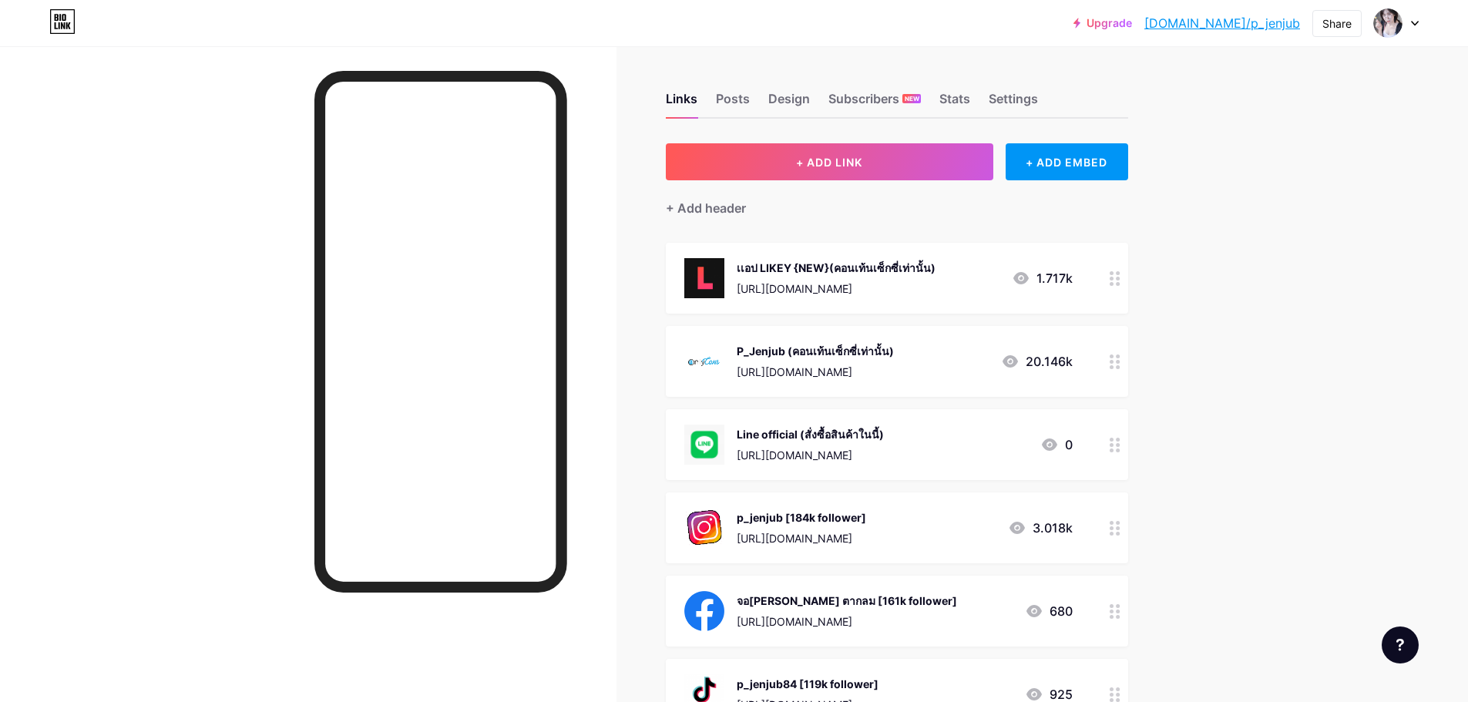
click at [1247, 319] on div "Upgrade [DOMAIN_NAME]/p_jenj... [DOMAIN_NAME]/p_jenjub Share Switch accounts PI…" at bounding box center [734, 579] width 1468 height 1159
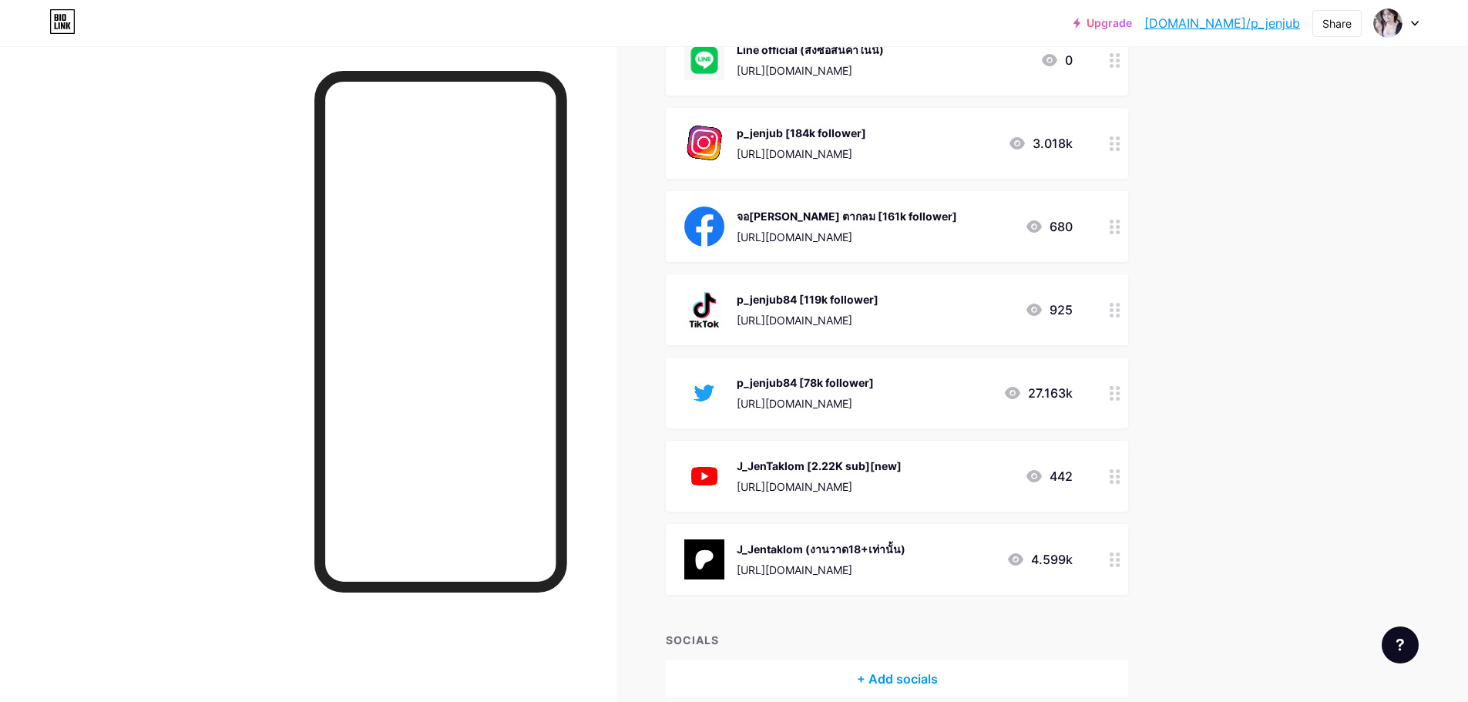
scroll to position [385, 0]
